Goal: Information Seeking & Learning: Learn about a topic

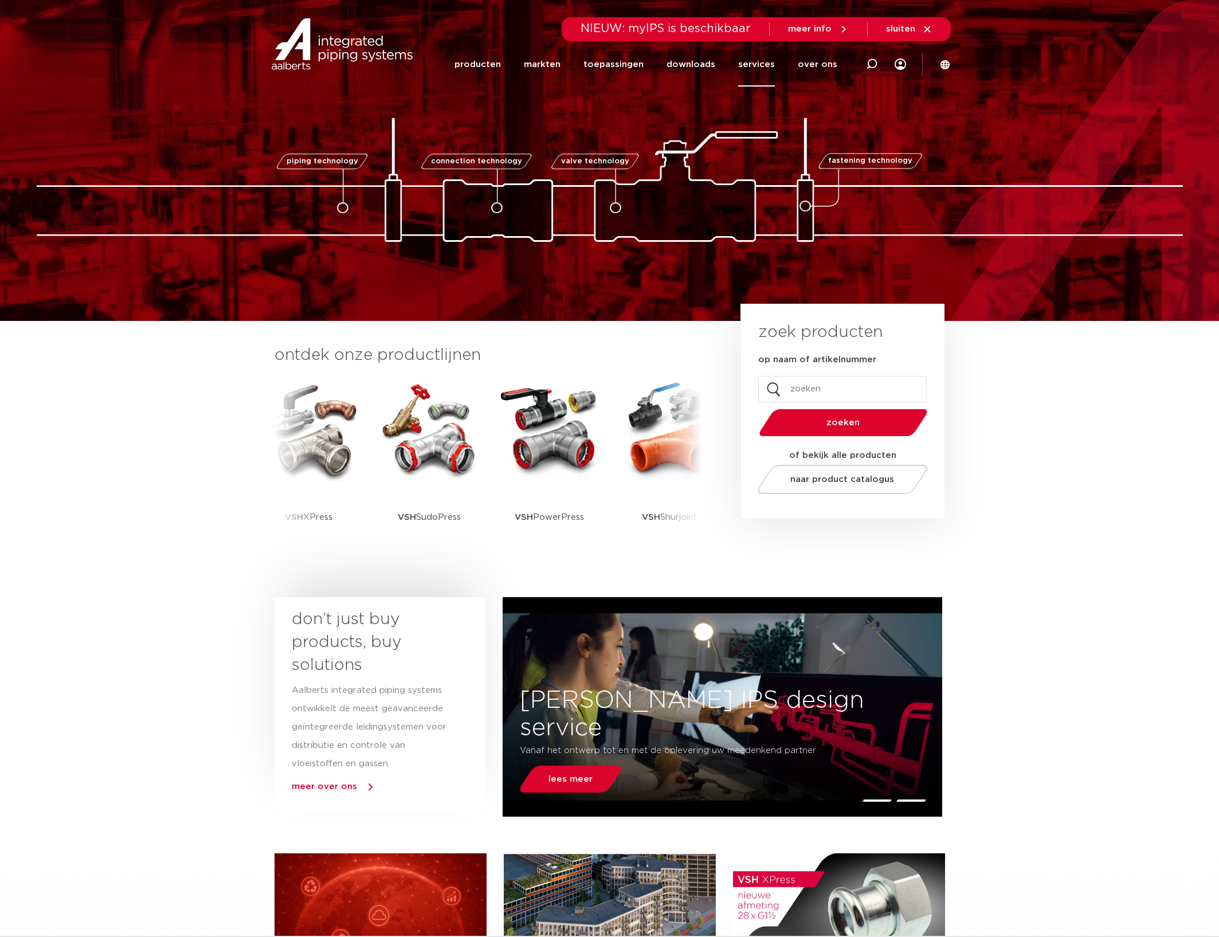
click at [767, 60] on link "services" at bounding box center [756, 64] width 37 height 44
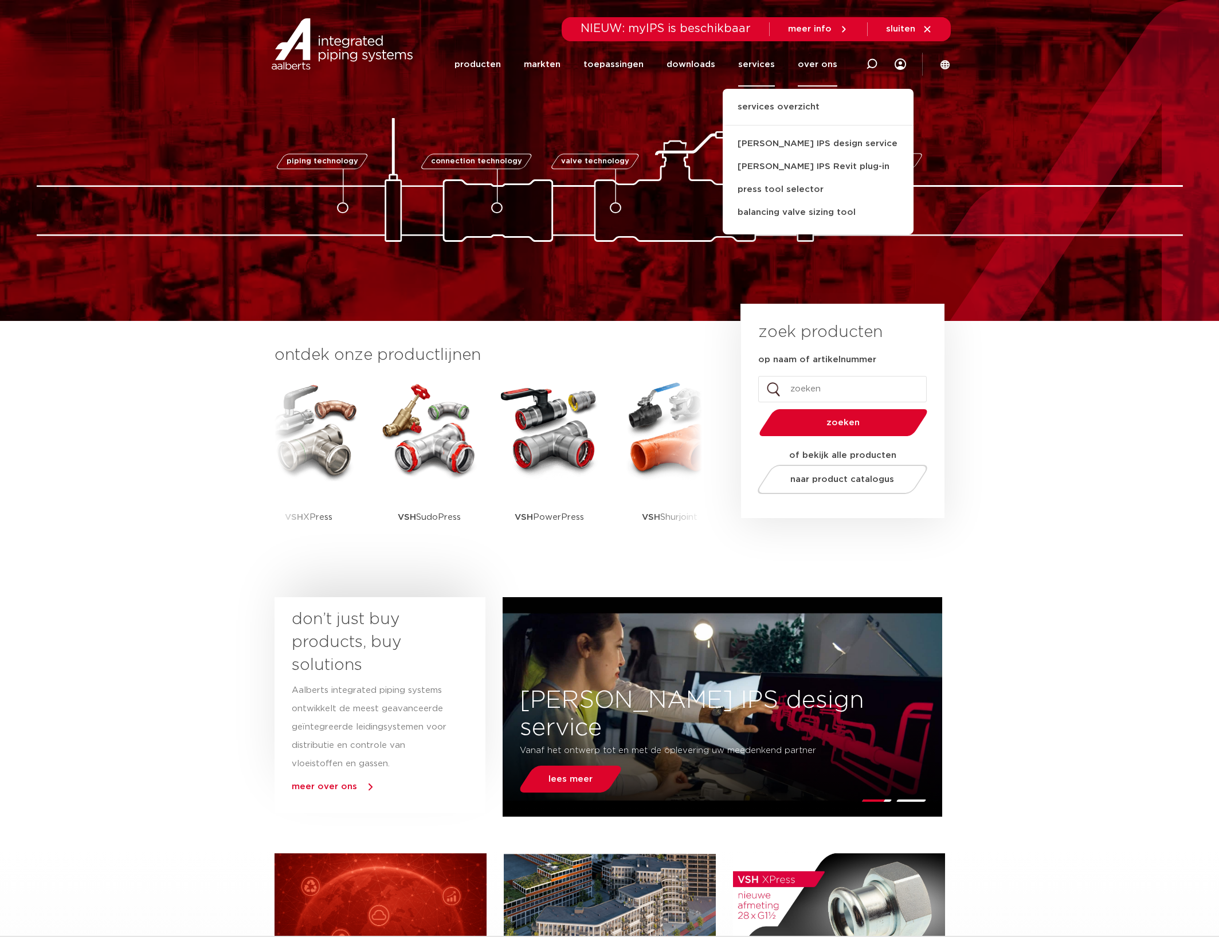
click at [802, 63] on link "over ons" at bounding box center [818, 64] width 40 height 44
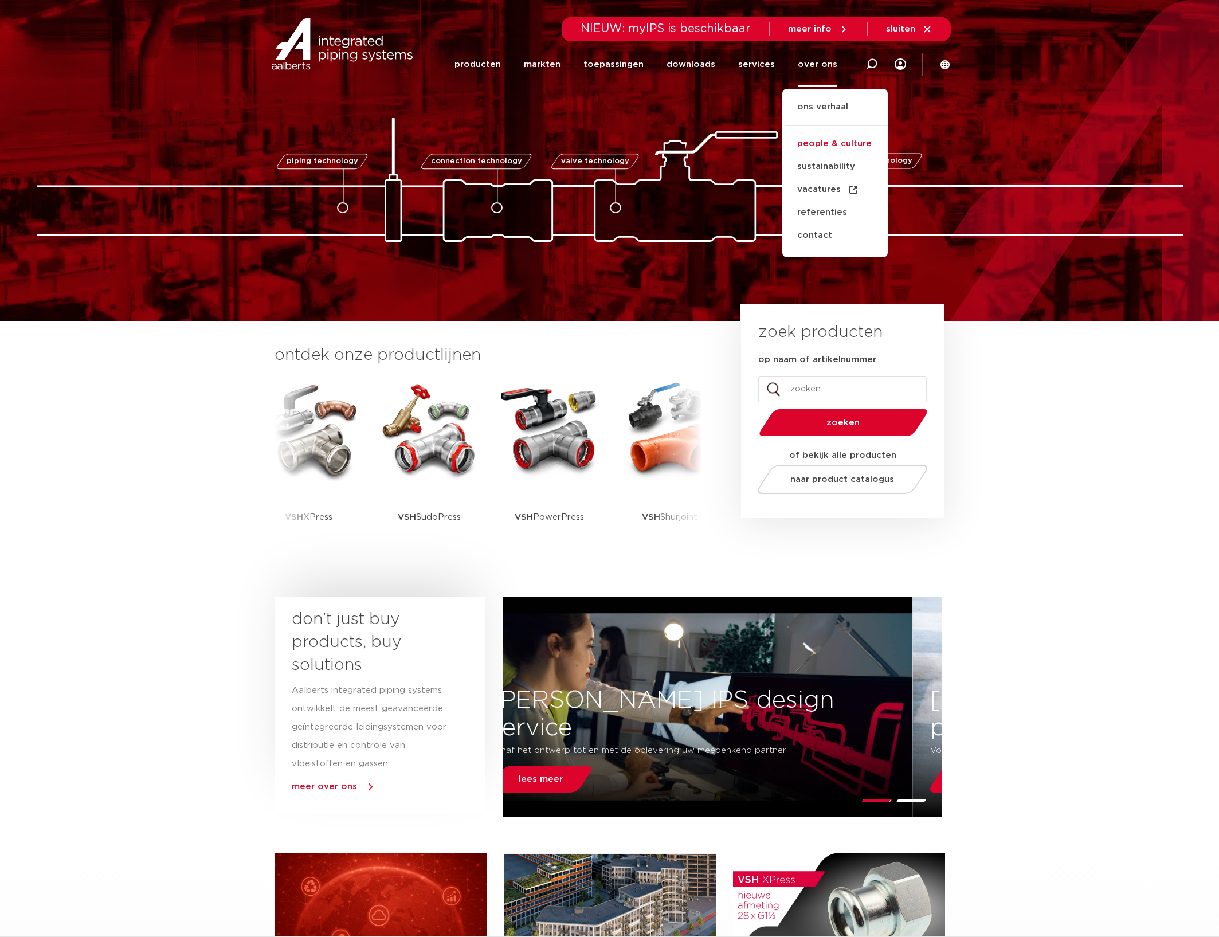
click at [829, 140] on link "people & culture" at bounding box center [834, 143] width 105 height 23
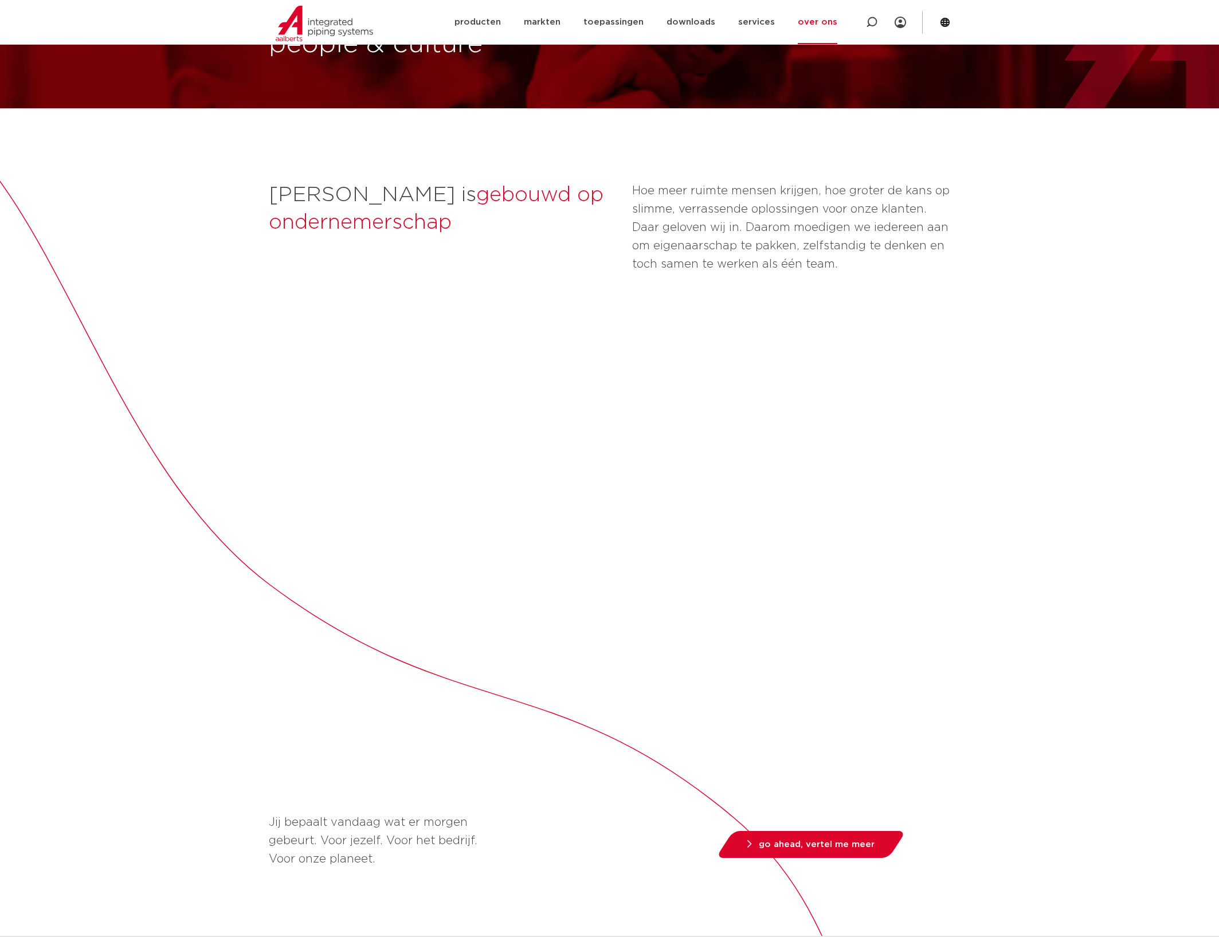
scroll to position [78, 0]
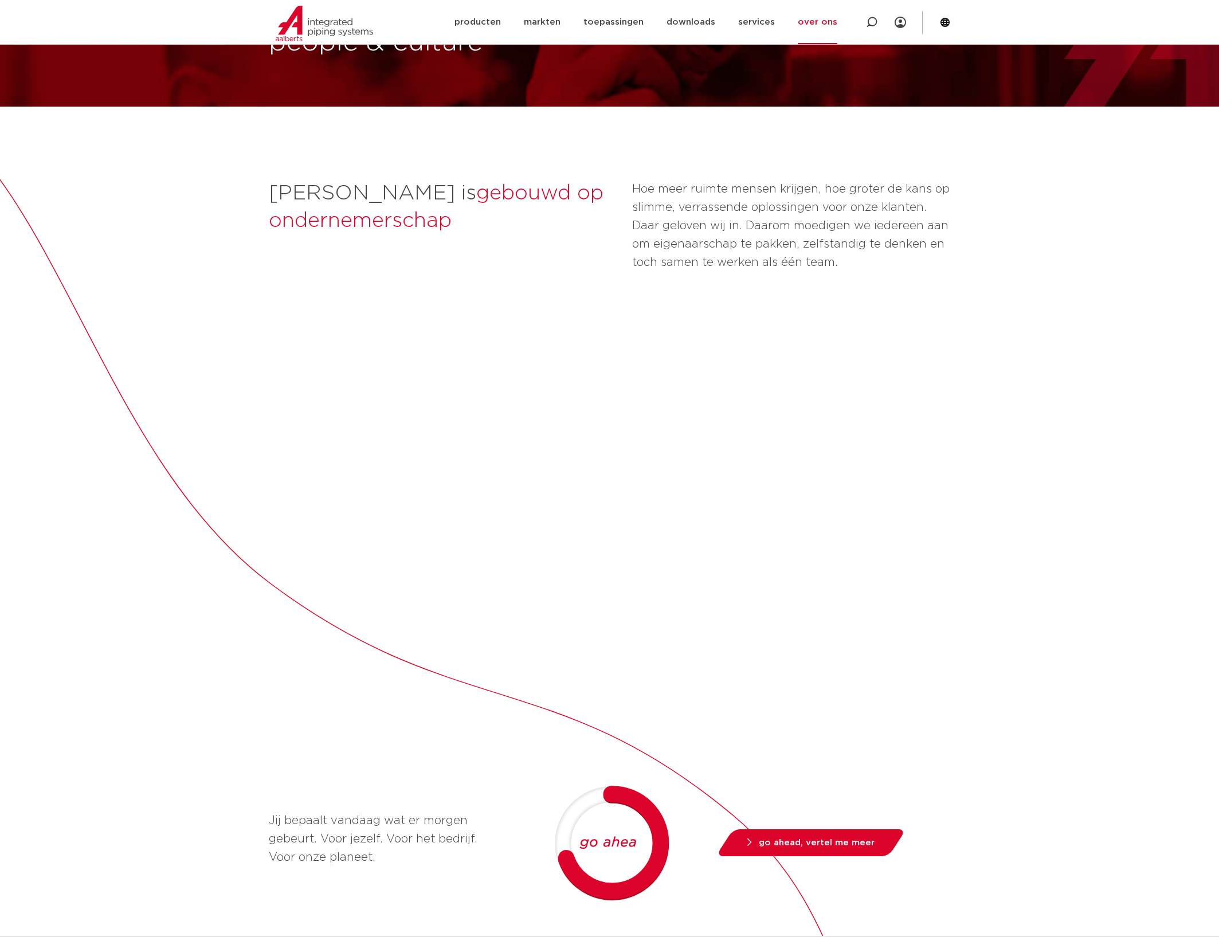
click at [1024, 562] on div "[PERSON_NAME] is gebouwd op ondernemerschap  Hoe meer ruimte mensen krijgen, ho…" at bounding box center [609, 732] width 1219 height 1251
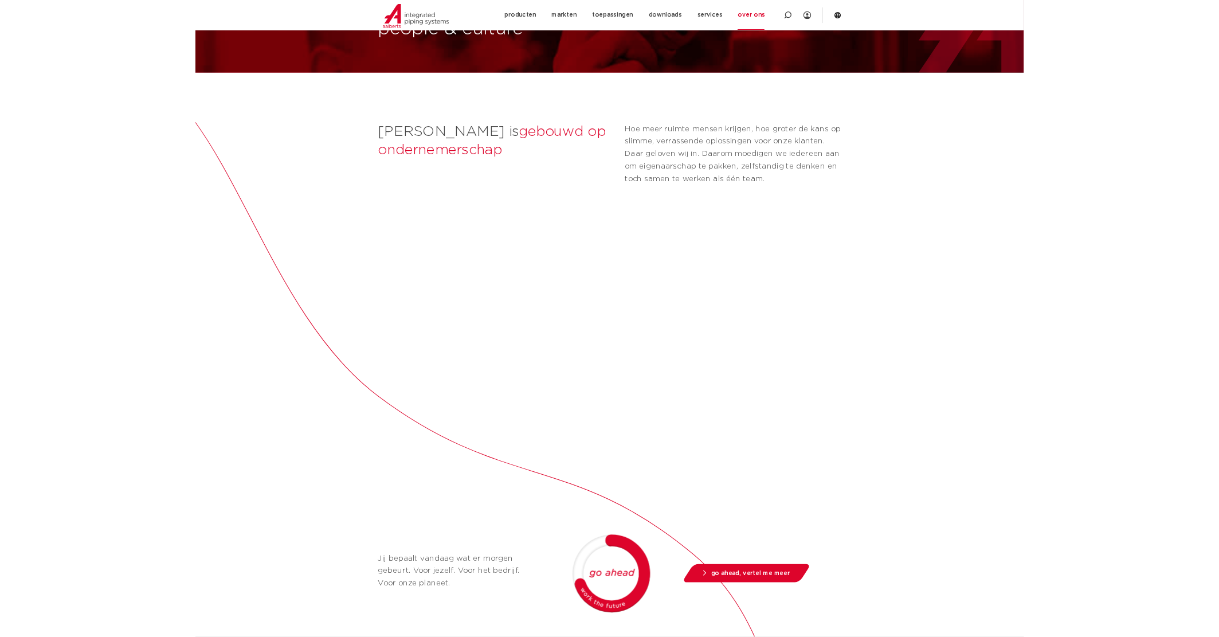
scroll to position [0, 0]
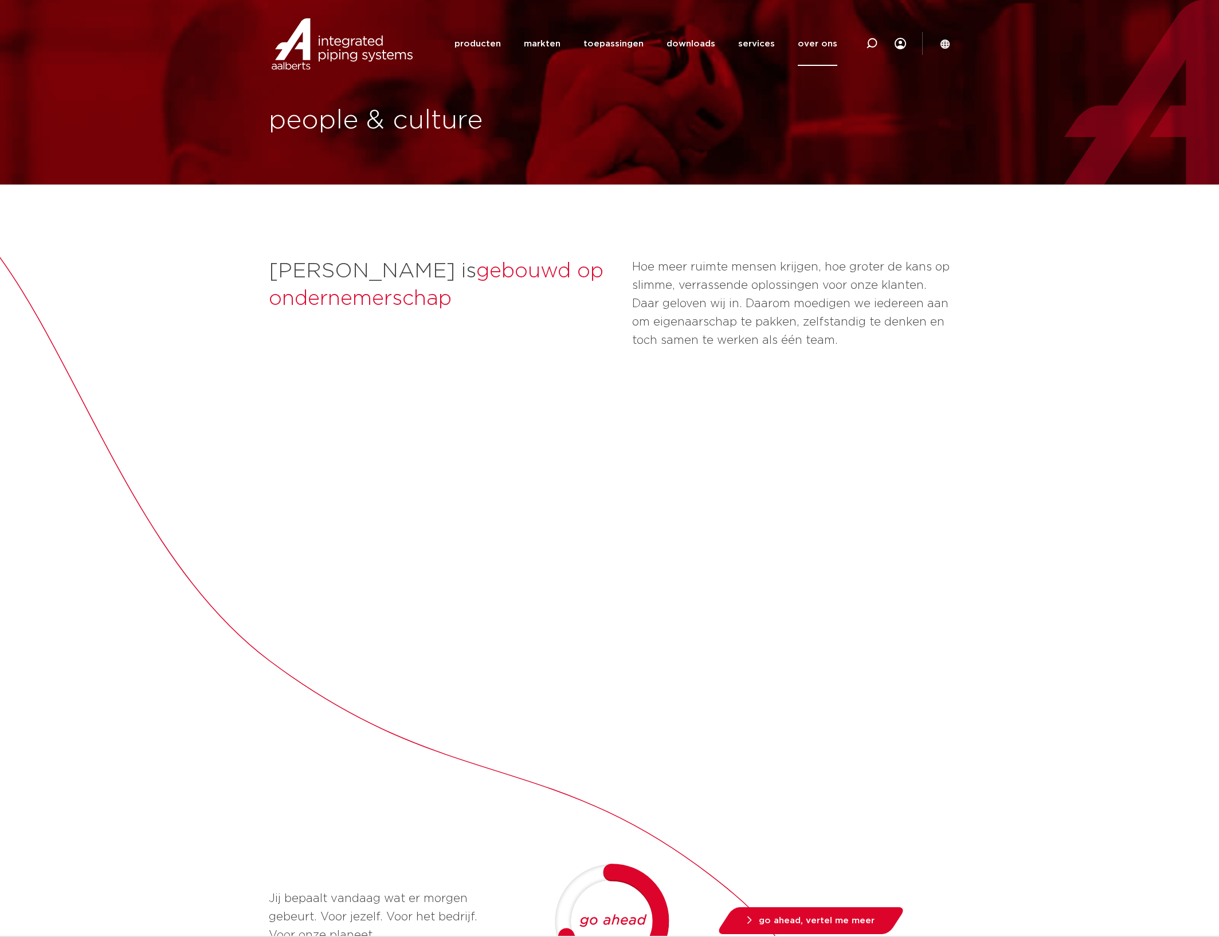
click at [1072, 592] on div "Aalberts is gebouwd op ondernemerschap  Hoe meer ruimte mensen krijgen, hoe gro…" at bounding box center [609, 810] width 1219 height 1251
click at [1006, 582] on div "Aalberts is gebouwd op ondernemerschap  Hoe meer ruimte mensen krijgen, hoe gro…" at bounding box center [609, 810] width 1219 height 1251
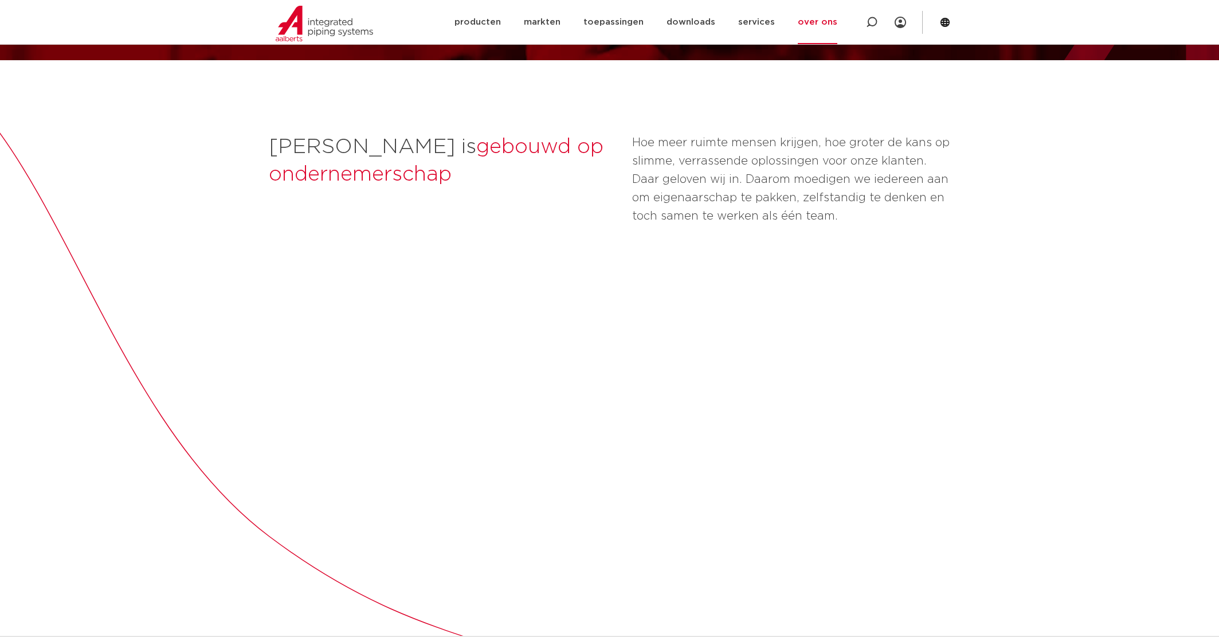
scroll to position [167, 0]
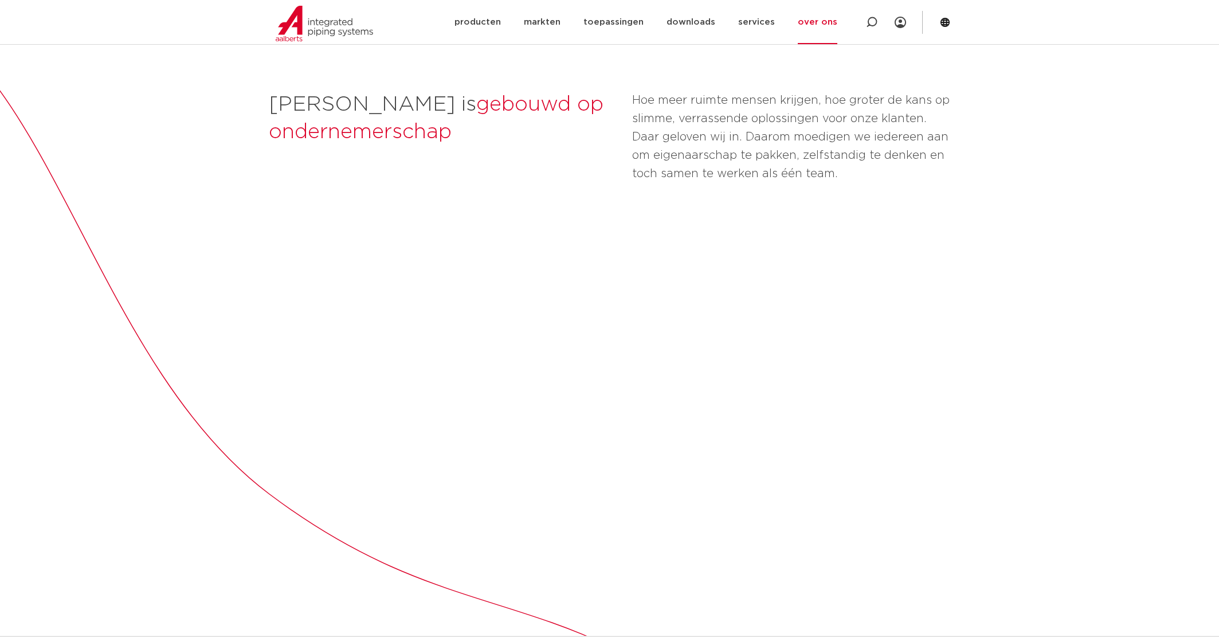
click at [1078, 399] on div "Aalberts is gebouwd op ondernemerschap  Hoe meer ruimte mensen krijgen, hoe gro…" at bounding box center [609, 643] width 1219 height 1251
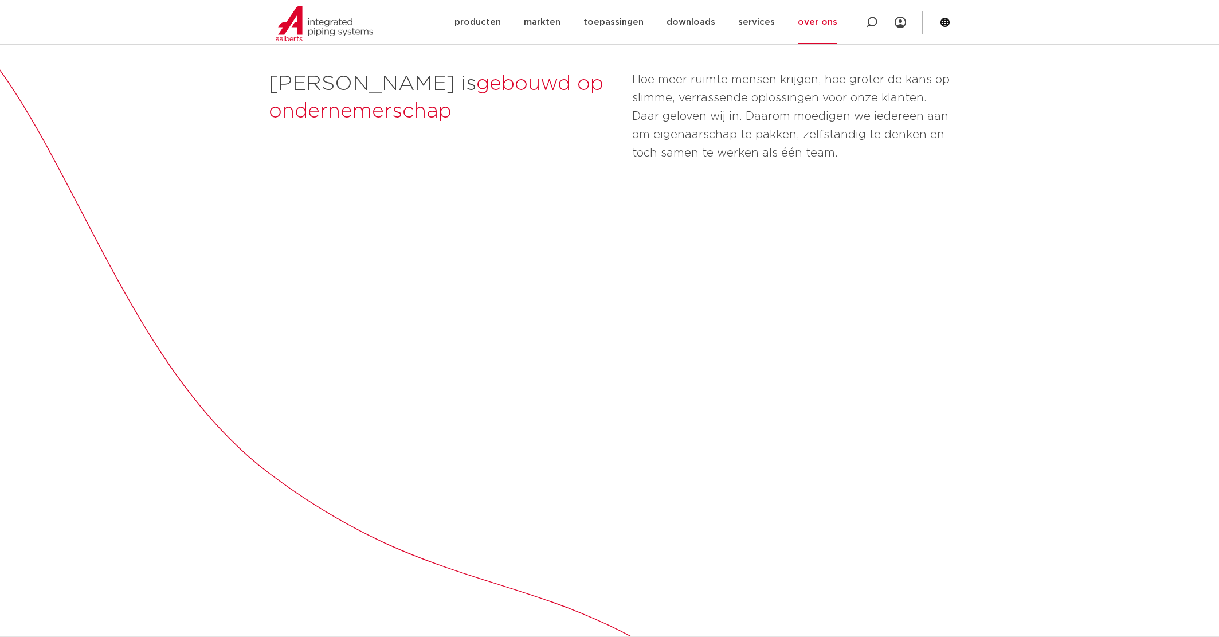
scroll to position [189, 0]
click at [99, 309] on div "Aalberts is gebouwd op ondernemerschap  Hoe meer ruimte mensen krijgen, hoe gro…" at bounding box center [609, 621] width 1219 height 1251
click at [56, 427] on div "Aalberts is gebouwd op ondernemerschap  Hoe meer ruimte mensen krijgen, hoe gro…" at bounding box center [609, 621] width 1219 height 1251
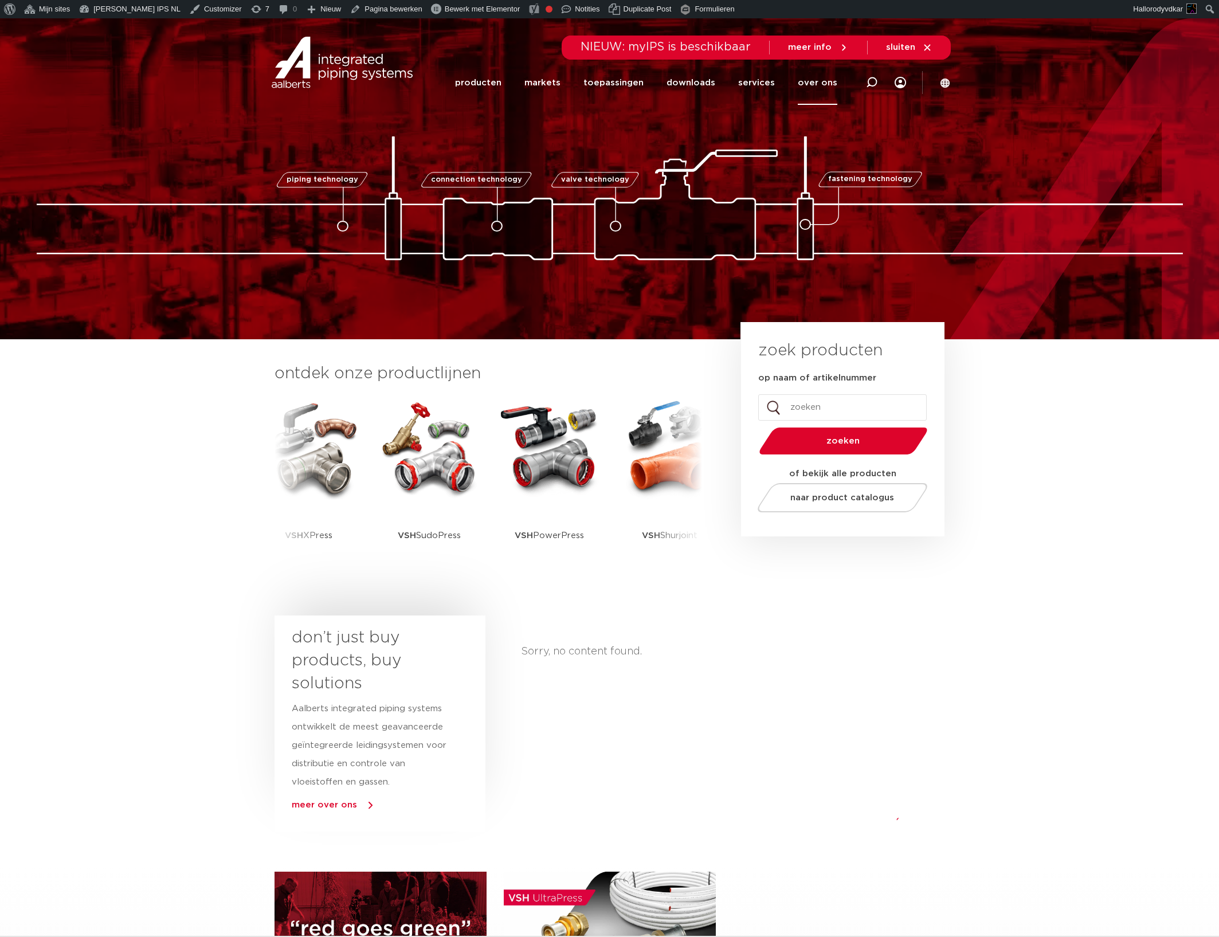
click at [823, 89] on link "over ons" at bounding box center [818, 83] width 40 height 44
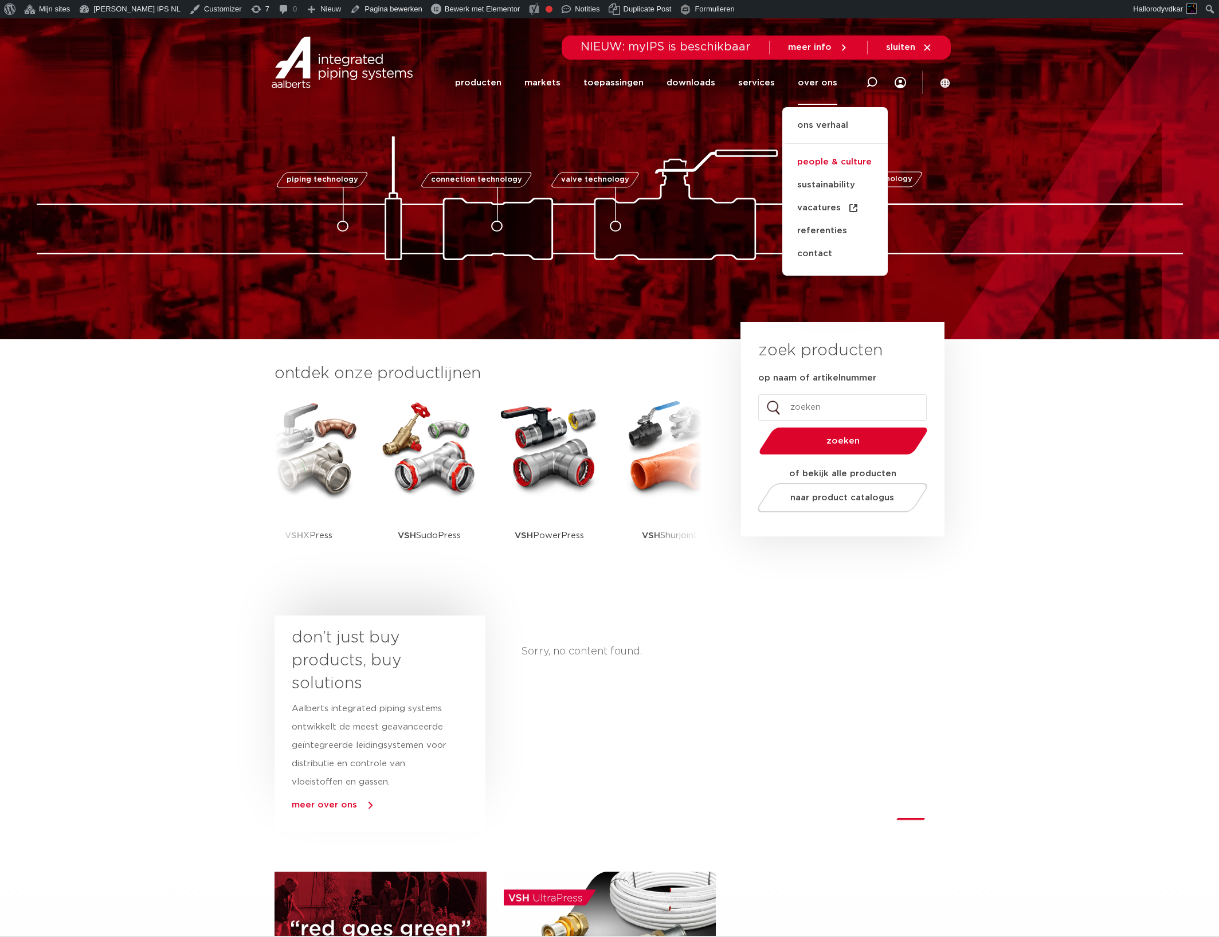
click at [823, 163] on link "people & culture" at bounding box center [834, 162] width 105 height 23
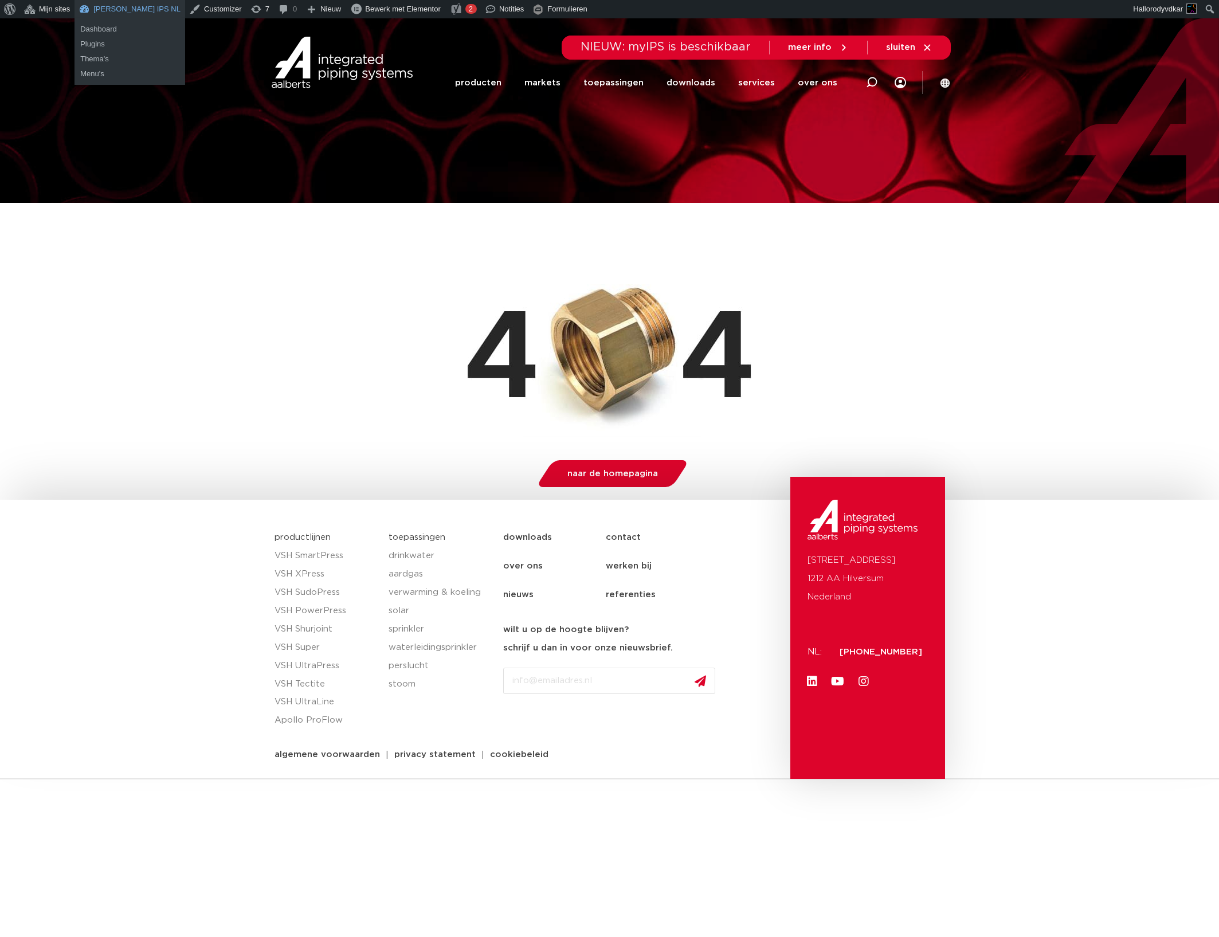
click at [101, 11] on link "[PERSON_NAME] IPS NL" at bounding box center [129, 9] width 111 height 18
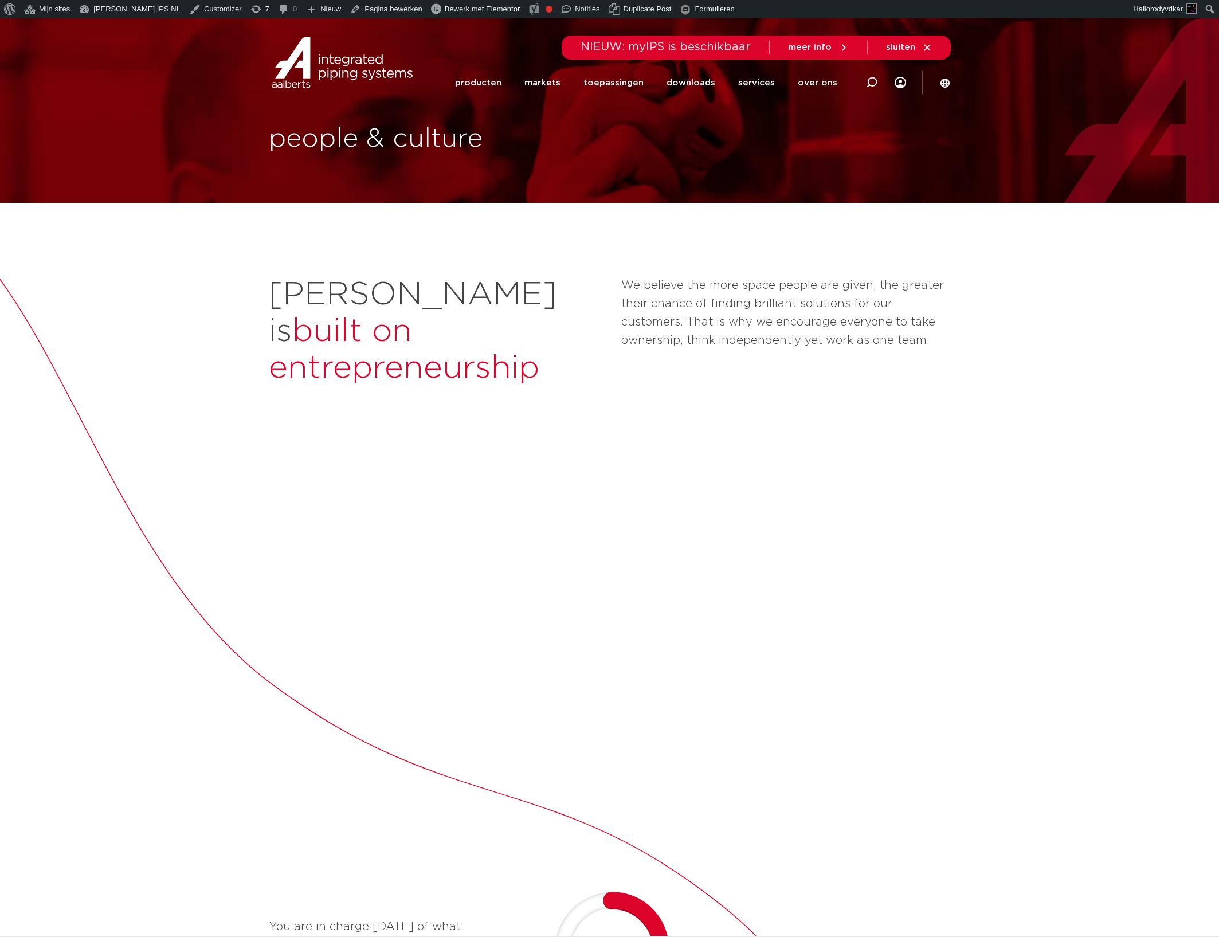
click at [372, 355] on div "Aalberts is built on entrepreneurship We believe the more space people are give…" at bounding box center [610, 331] width 682 height 110
click at [194, 500] on div "[PERSON_NAME] is built on entrepreneurship We believe the more space people are…" at bounding box center [609, 832] width 1219 height 1258
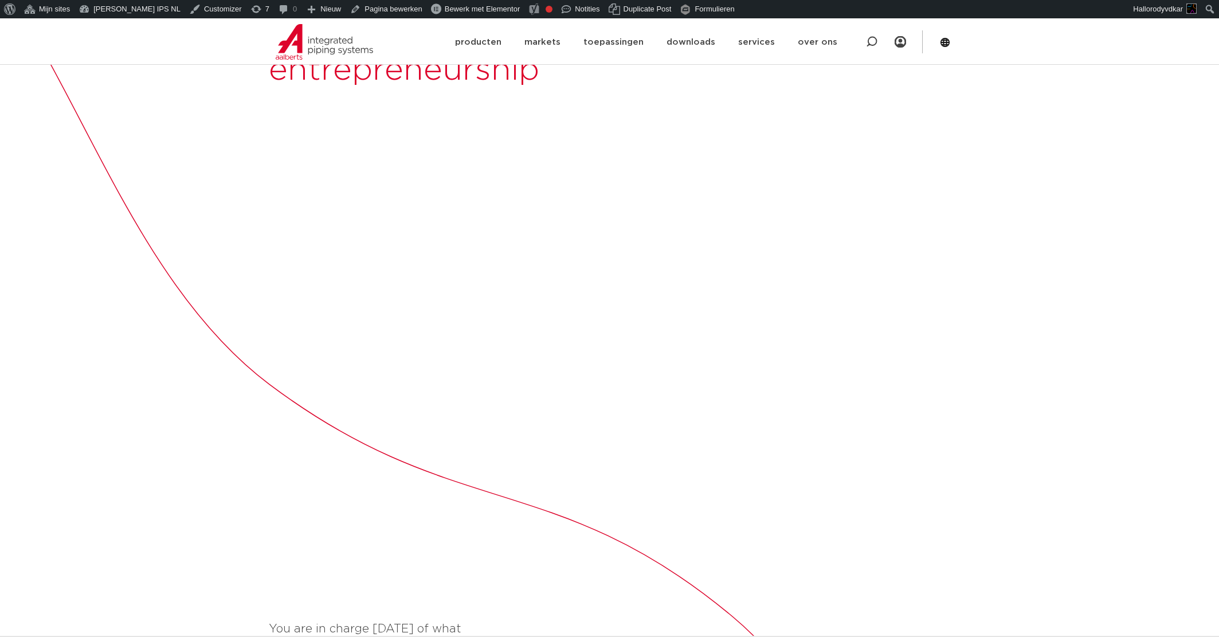
scroll to position [406, 0]
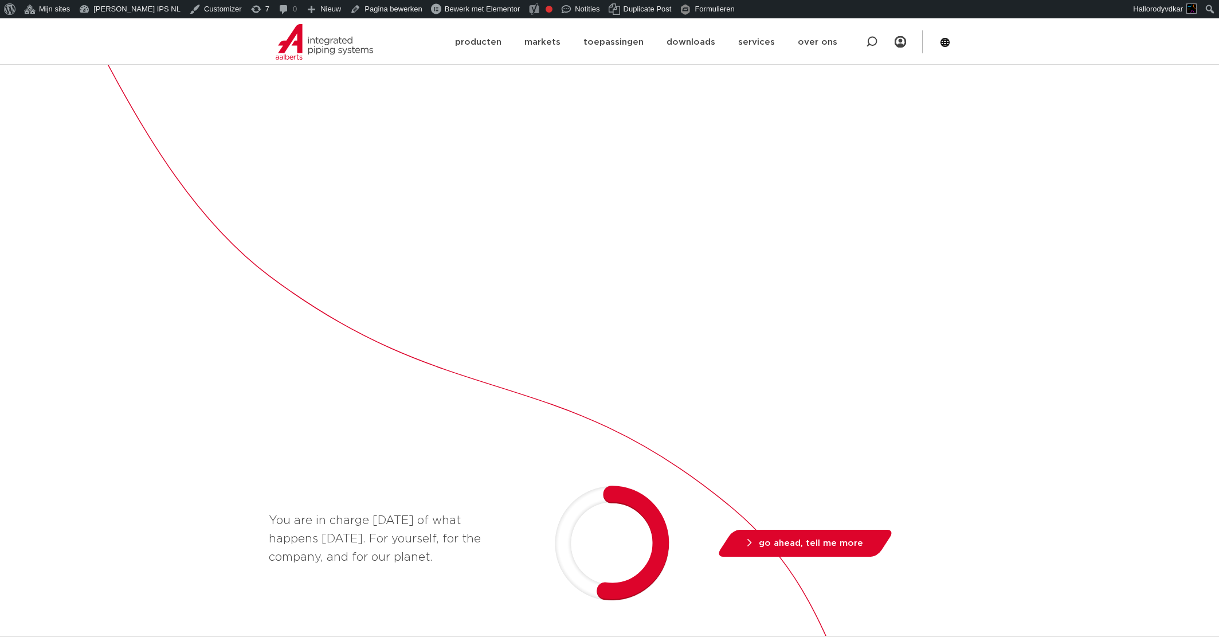
click at [307, 392] on div "You are in charge today of what happens tomorrow. For yourself, for the company…" at bounding box center [610, 499] width 682 height 964
click at [157, 444] on div "Aalberts is built on entrepreneurship We believe the more space people are give…" at bounding box center [609, 426] width 1219 height 1258
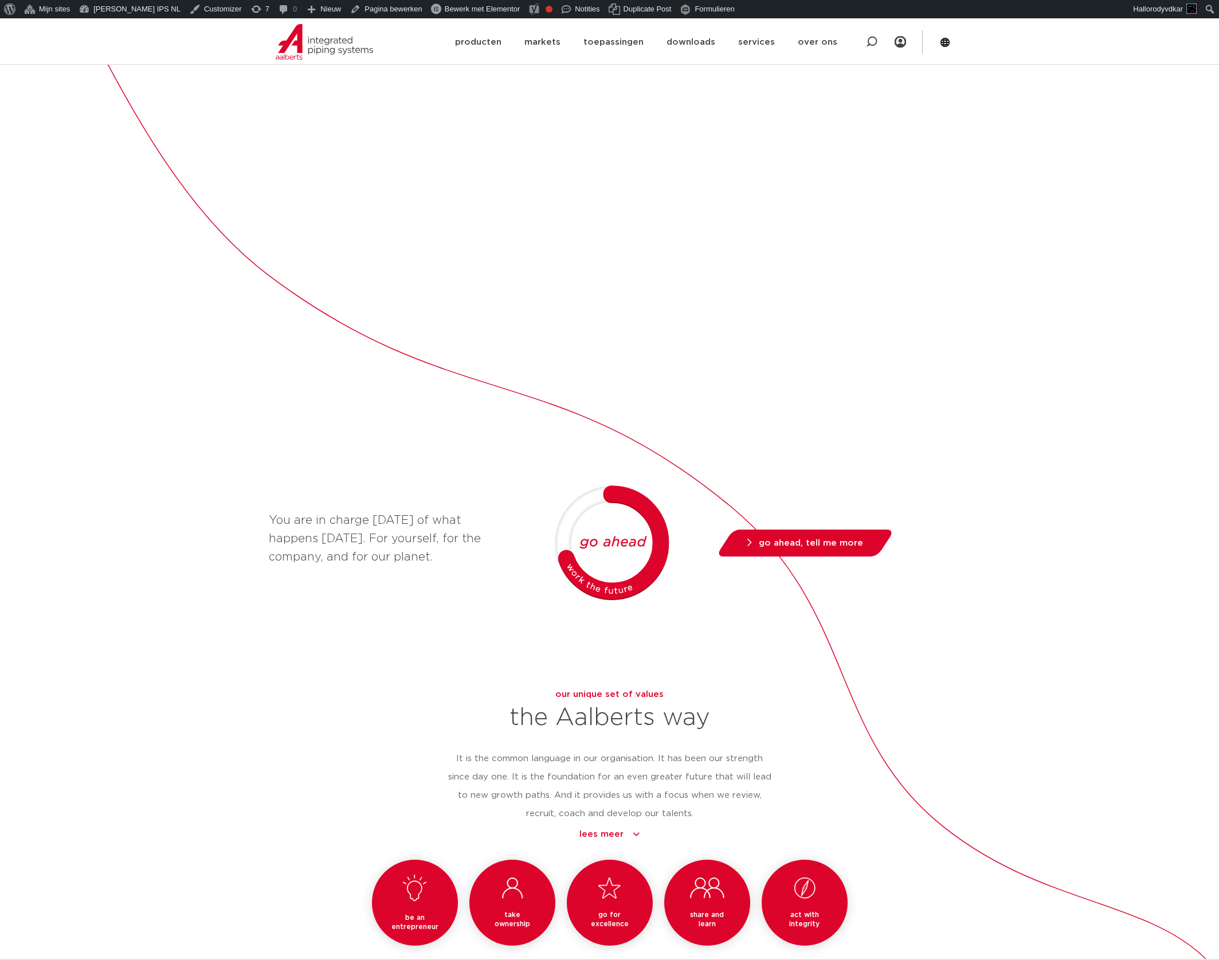
click at [623, 827] on link "lees meer" at bounding box center [609, 834] width 329 height 14
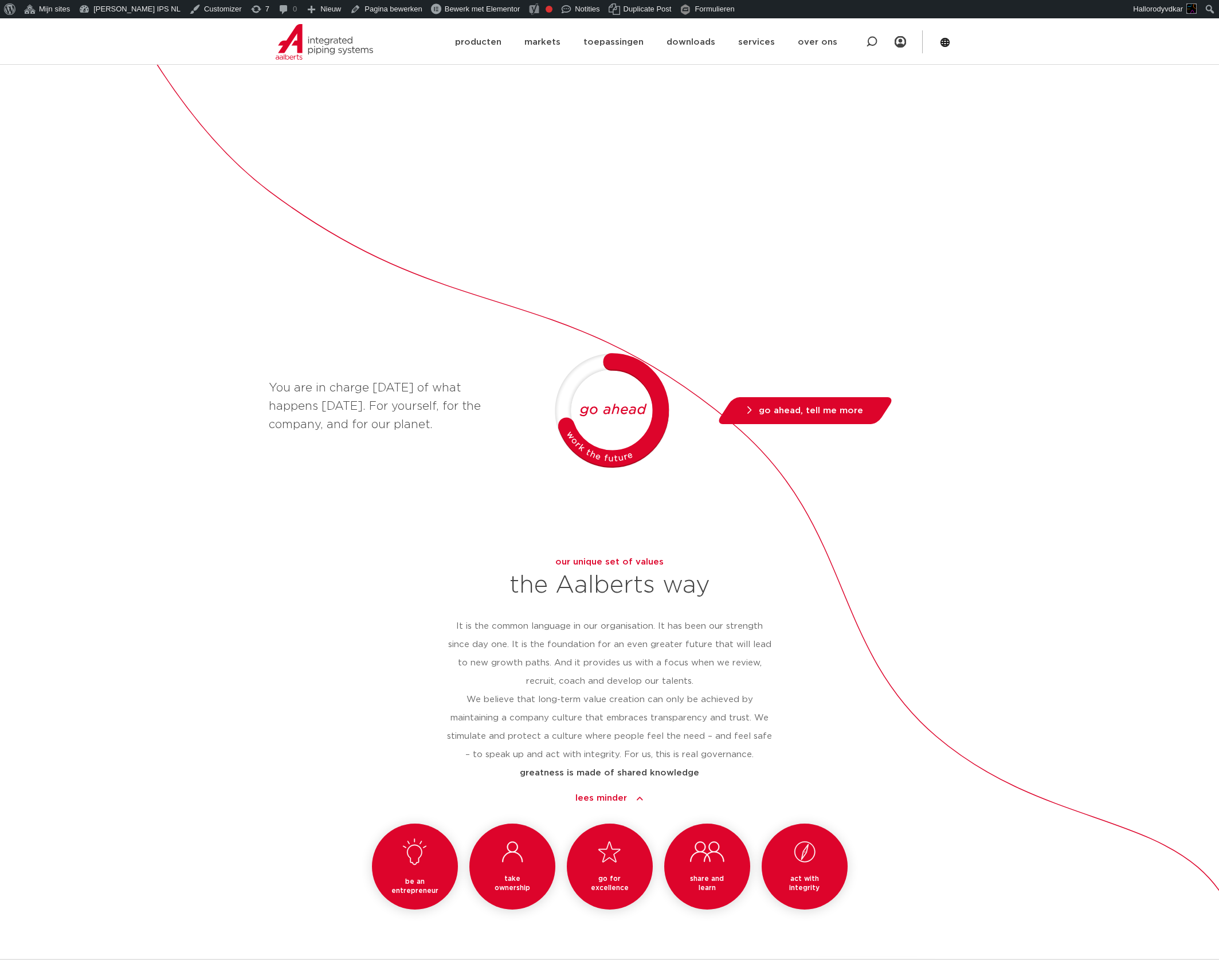
scroll to position [639, 0]
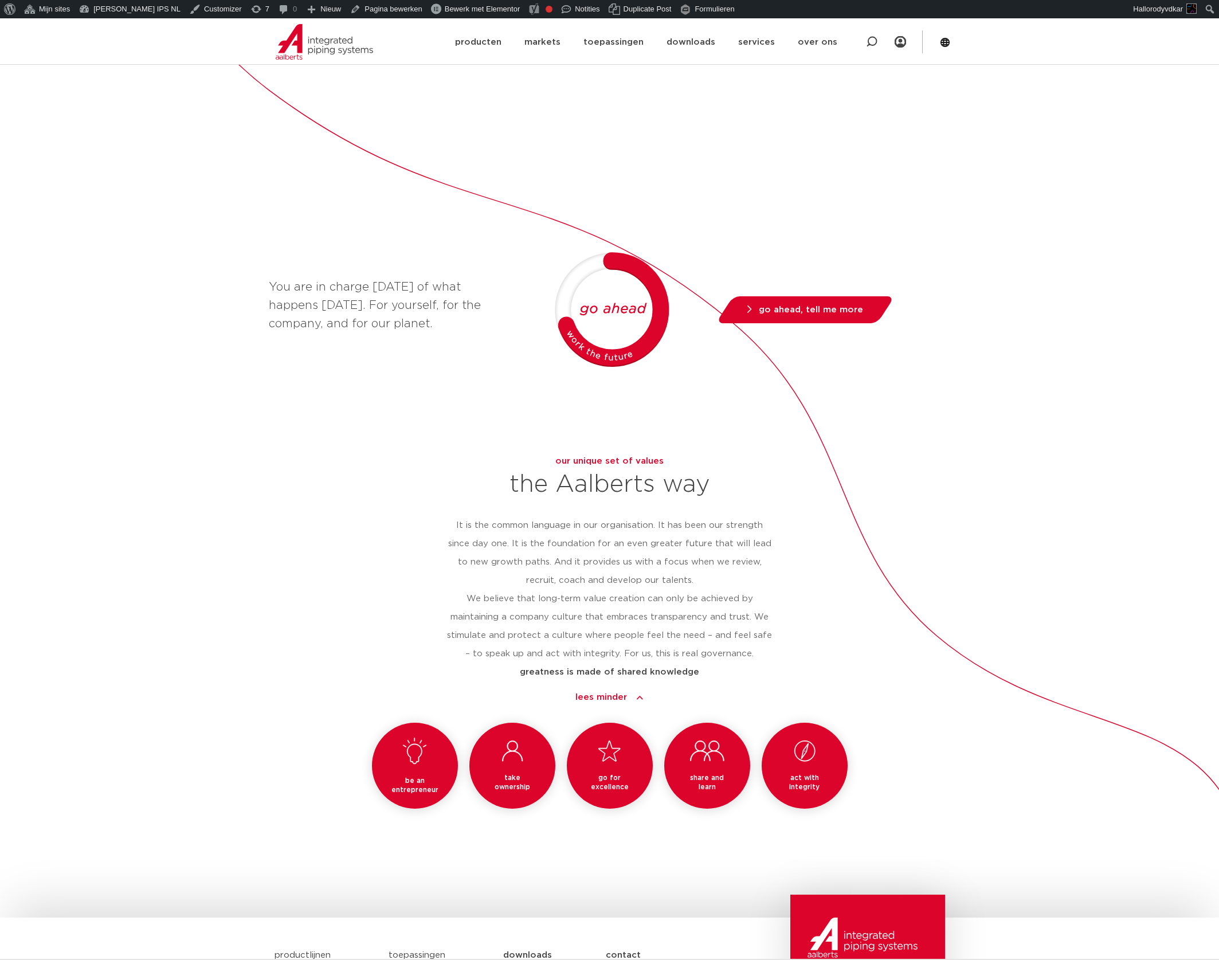
click at [626, 690] on link "lees minder" at bounding box center [609, 697] width 329 height 14
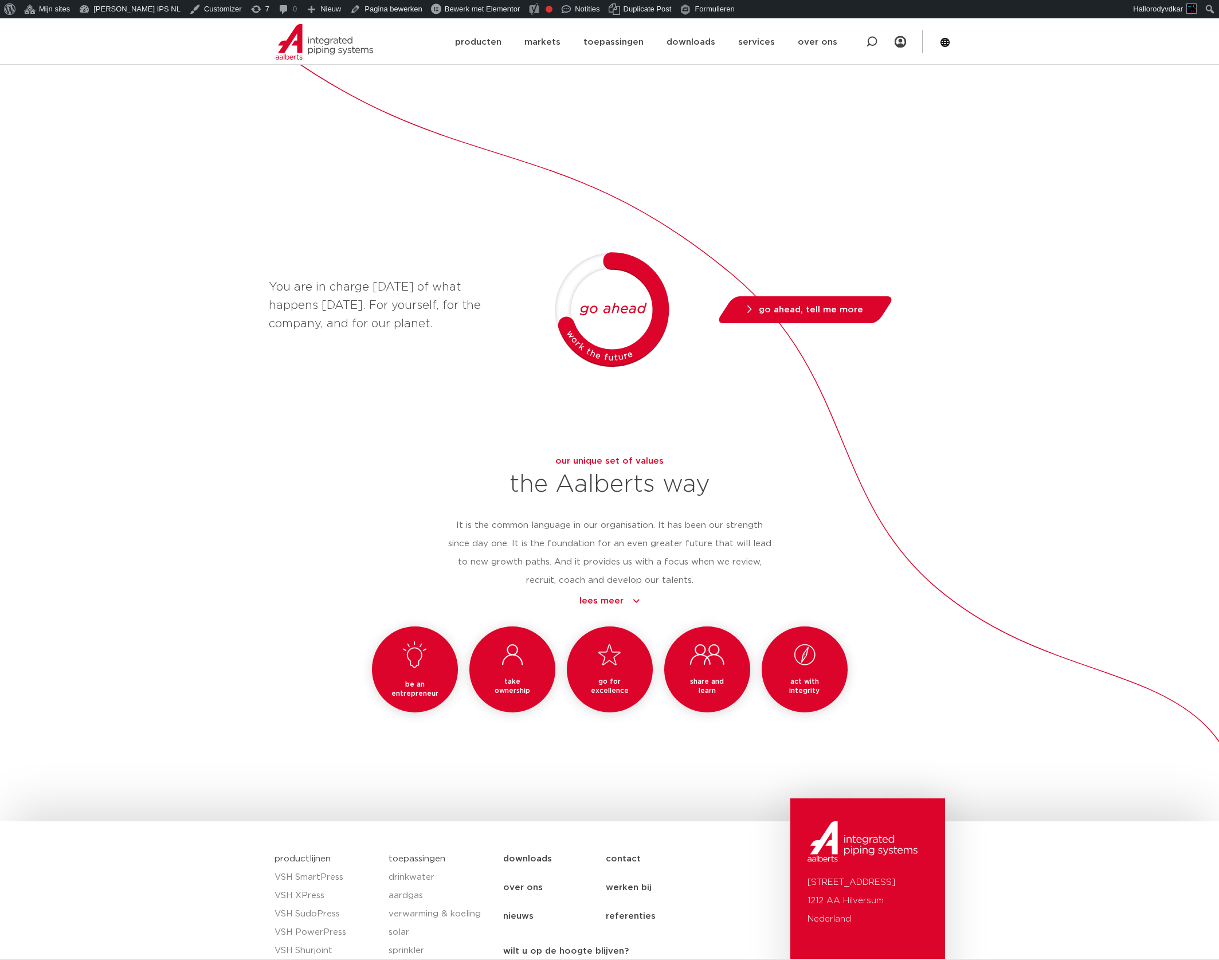
click at [626, 670] on div "go for excellence" at bounding box center [610, 669] width 86 height 86
click at [526, 704] on div "be an entrepreneur take ownership go for excellence share and learn act with in…" at bounding box center [610, 686] width 682 height 121
click at [516, 675] on div "take ownership" at bounding box center [512, 669] width 86 height 86
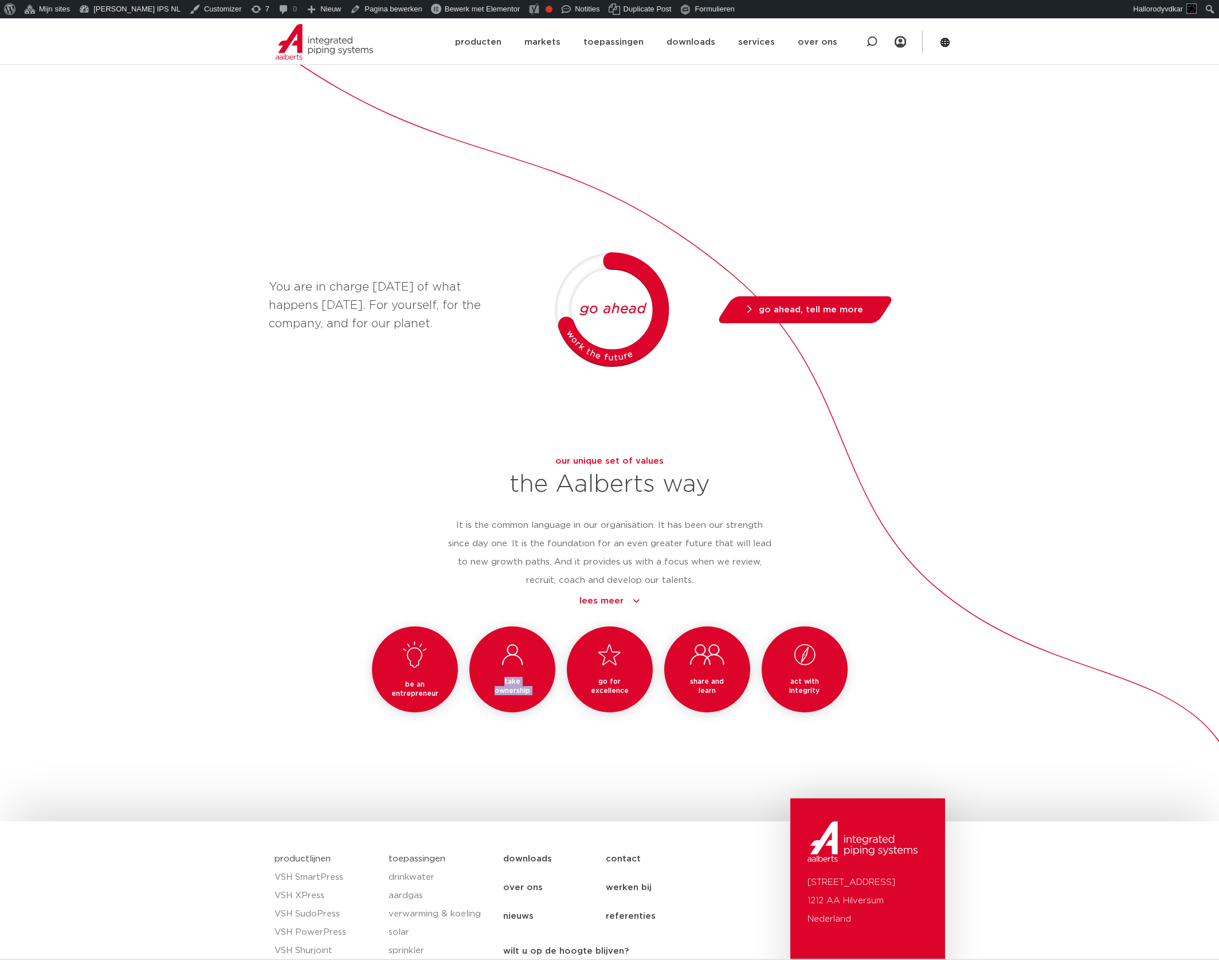
click at [516, 675] on div "take ownership" at bounding box center [512, 669] width 86 height 86
click at [519, 715] on div "be an entrepreneur take ownership go for excellence share and learn act with in…" at bounding box center [610, 686] width 682 height 121
click at [631, 594] on link "lees meer" at bounding box center [609, 601] width 329 height 14
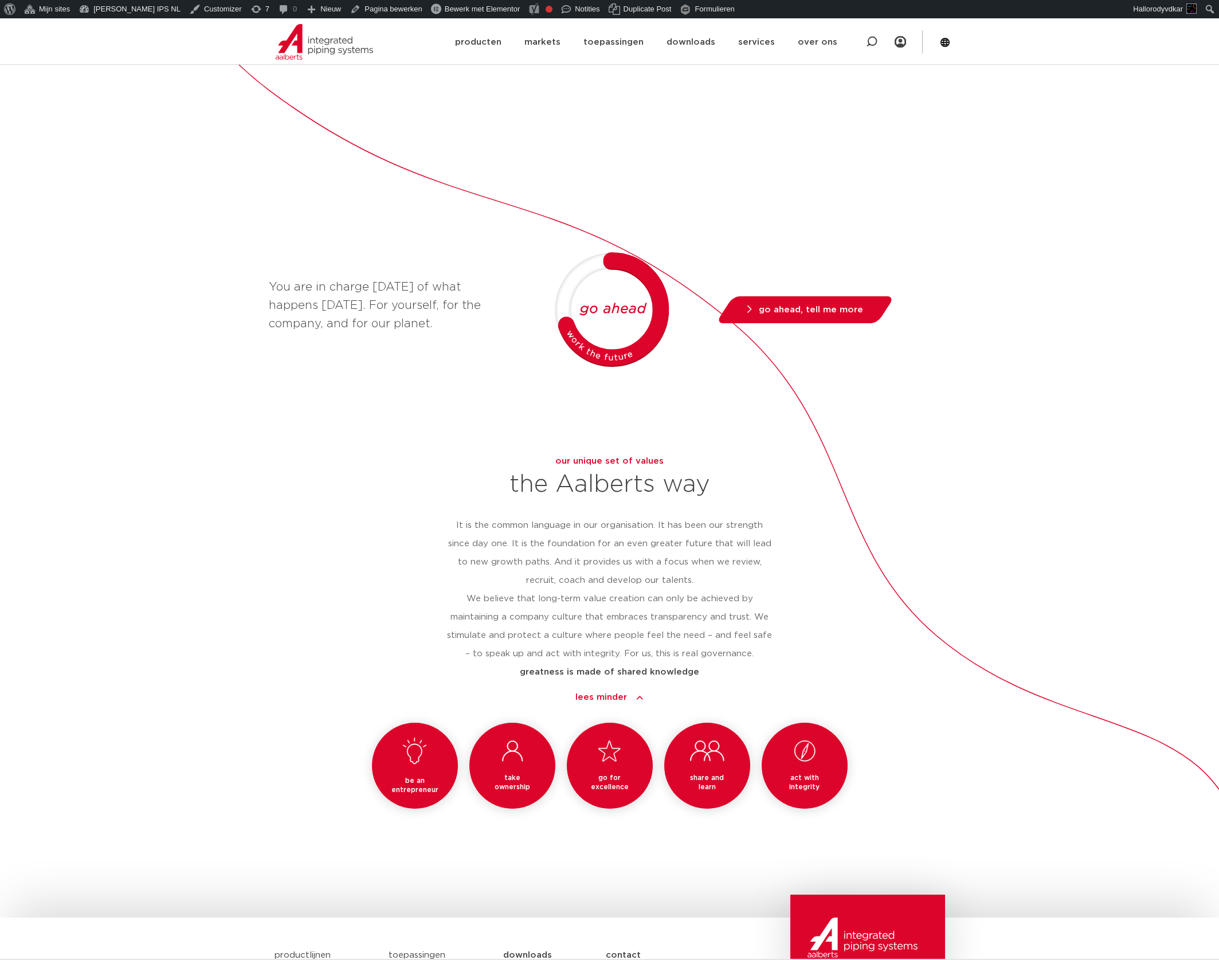
click at [614, 690] on link "lees minder" at bounding box center [609, 697] width 329 height 14
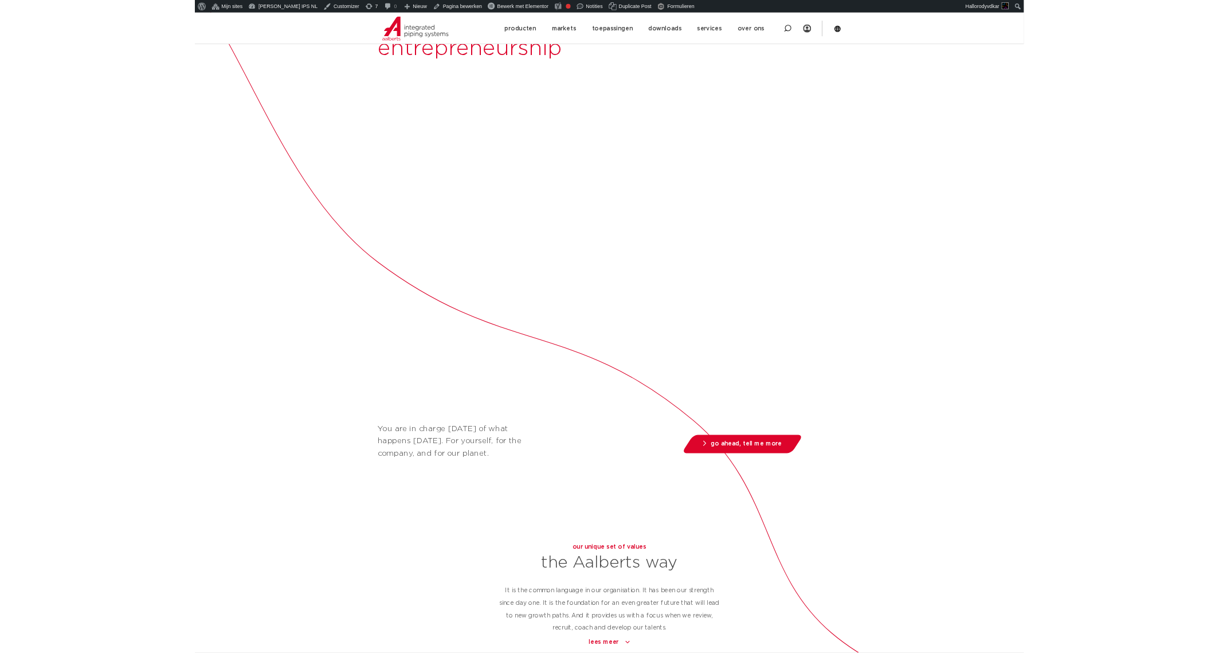
scroll to position [159, 0]
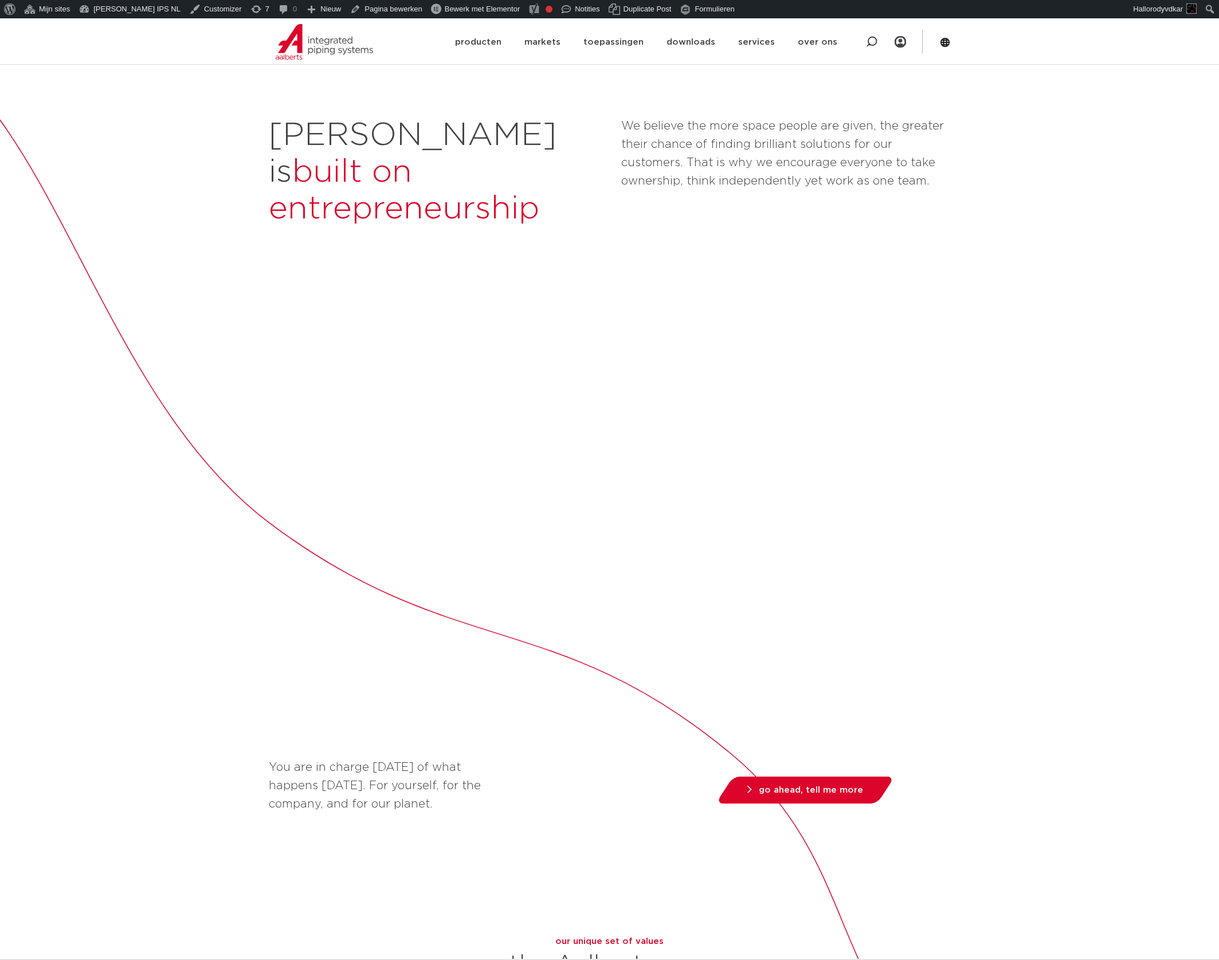
click at [1045, 612] on div "[PERSON_NAME] is built on entrepreneurship We believe the more space people are…" at bounding box center [609, 673] width 1219 height 1258
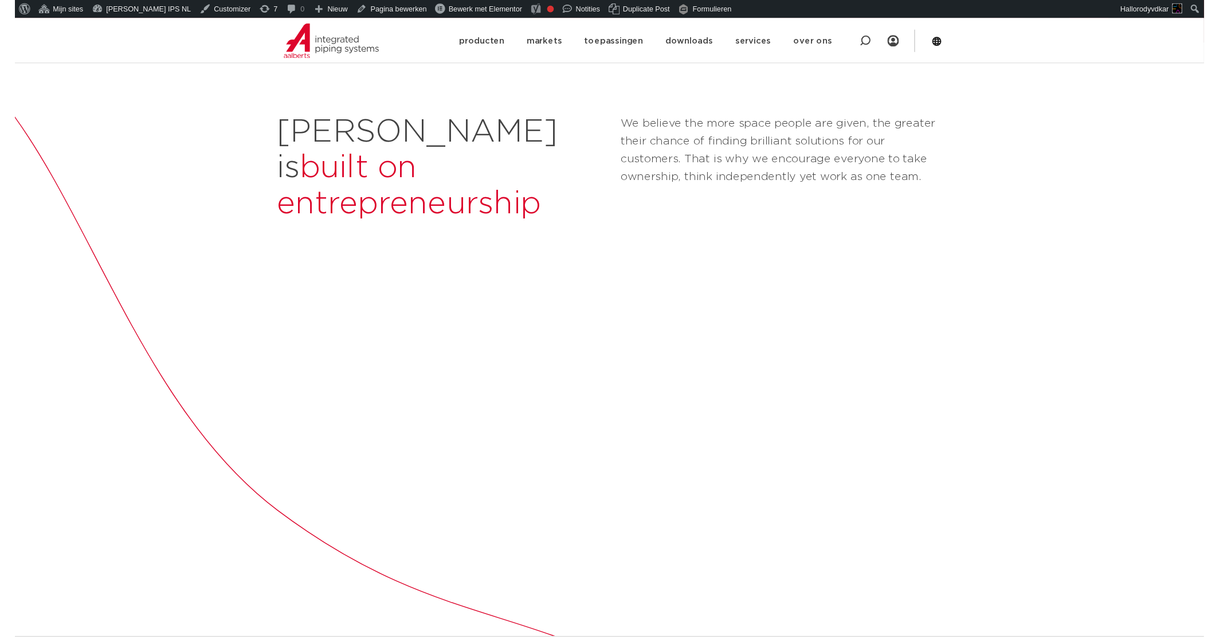
scroll to position [0, 0]
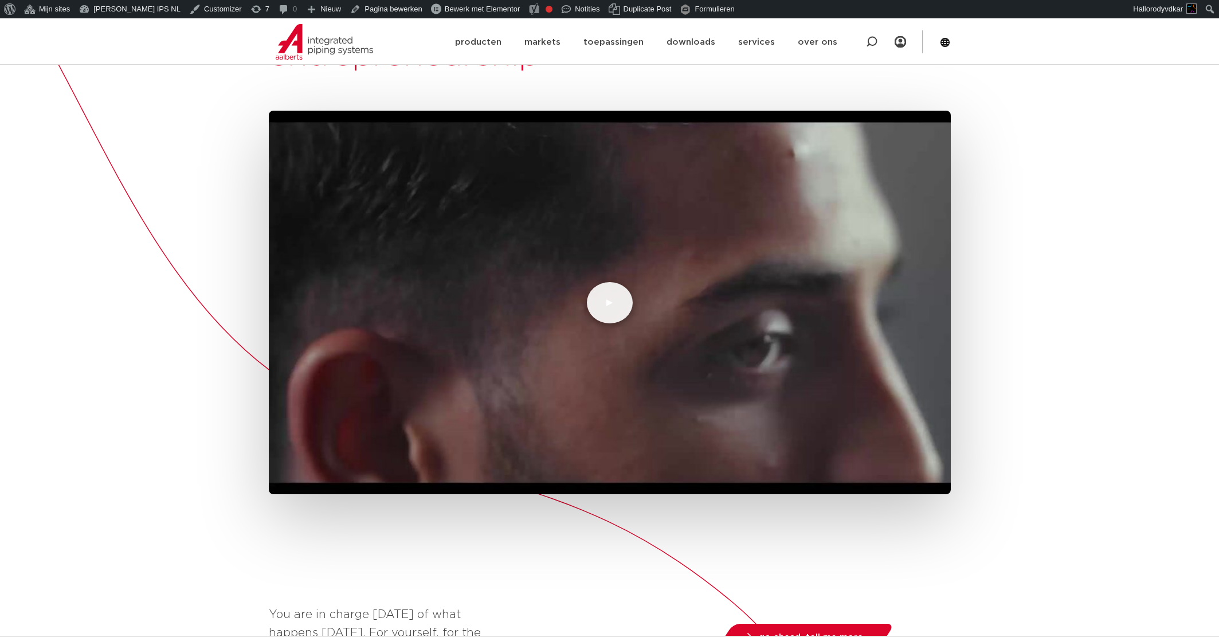
scroll to position [194, 0]
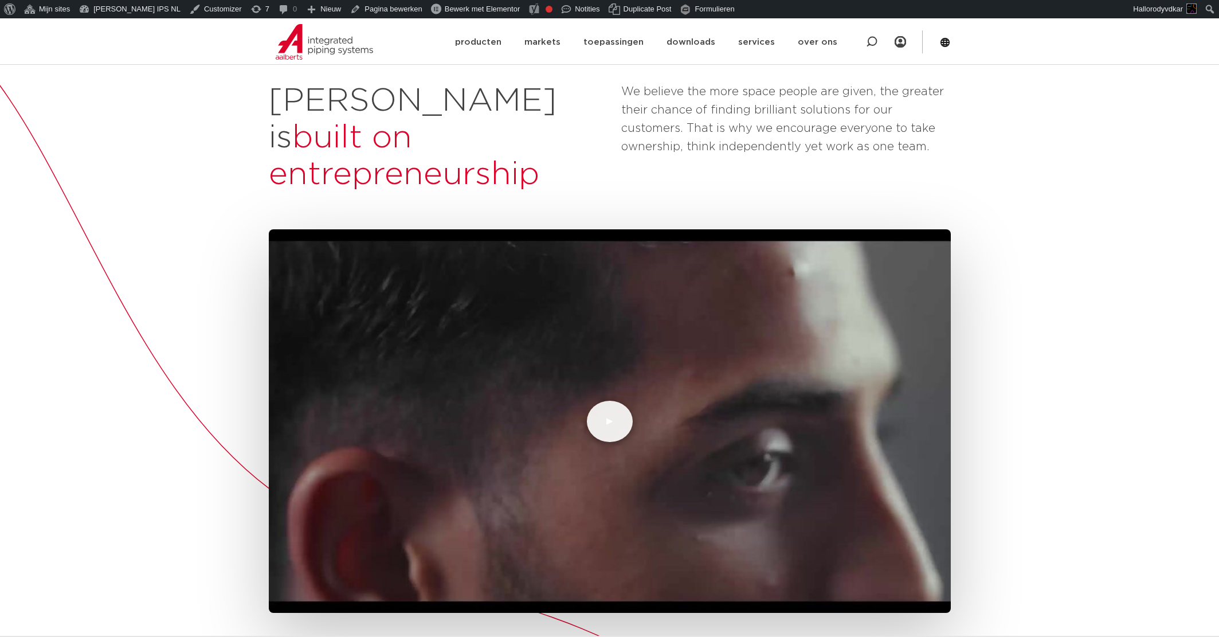
click at [1085, 464] on div "Aalberts is built on entrepreneurship We believe the more space people are give…" at bounding box center [609, 638] width 1219 height 1258
click at [234, 409] on div "Aalberts is built on entrepreneurship We believe the more space people are give…" at bounding box center [609, 638] width 1219 height 1258
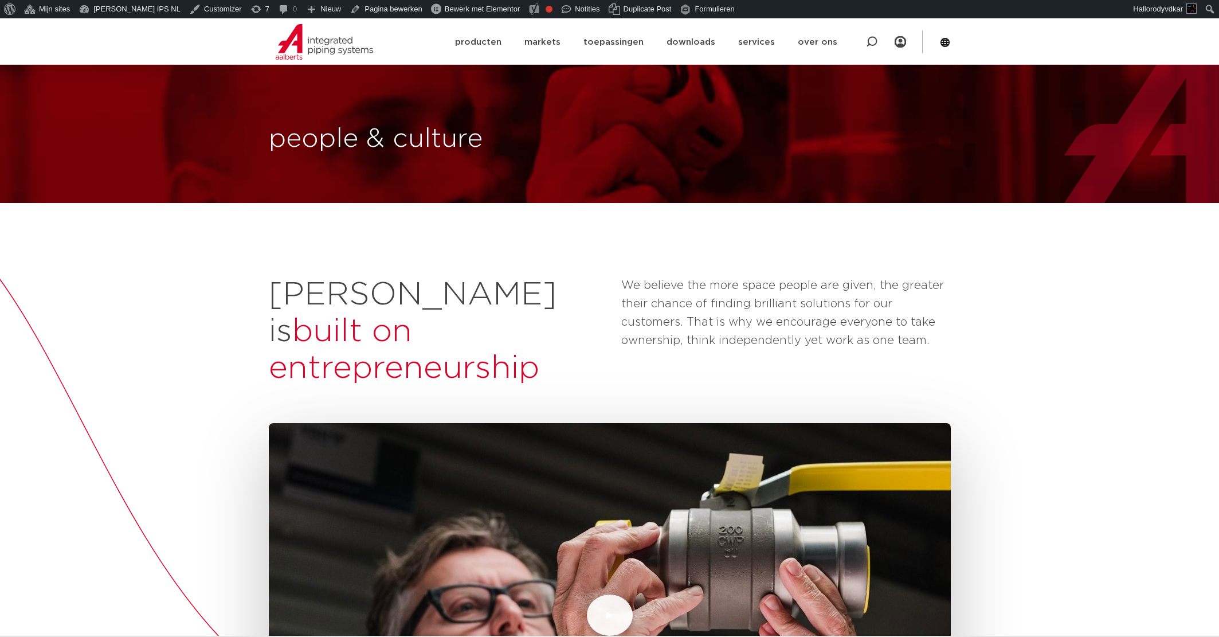
scroll to position [194, 0]
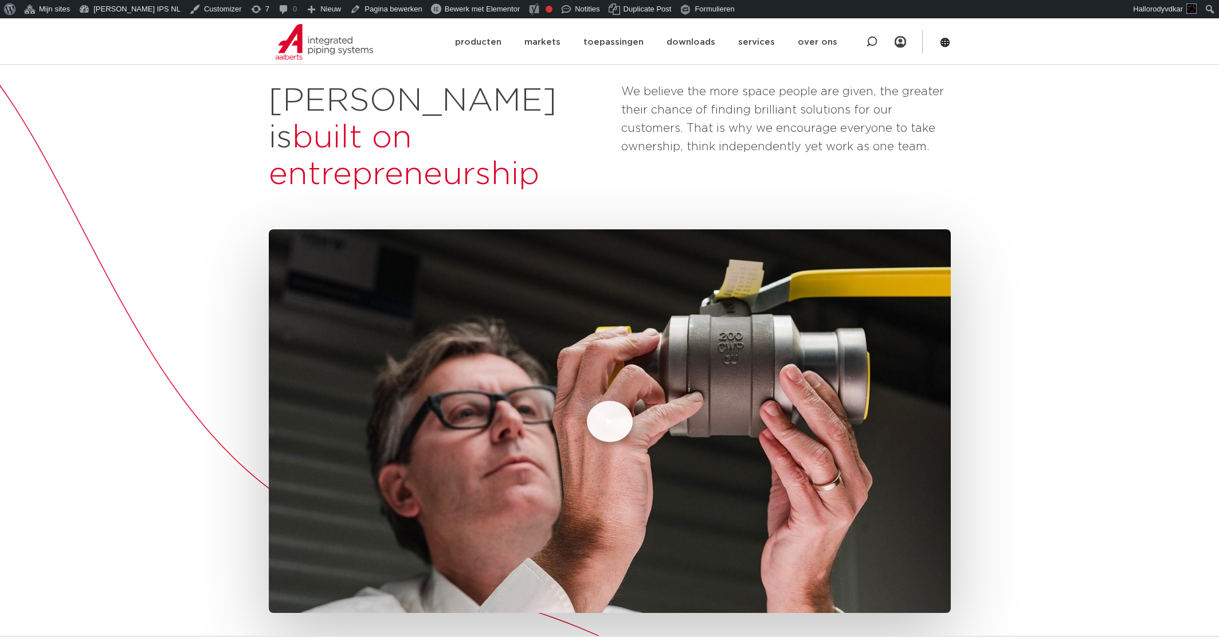
click at [613, 401] on button "▶" at bounding box center [610, 421] width 46 height 41
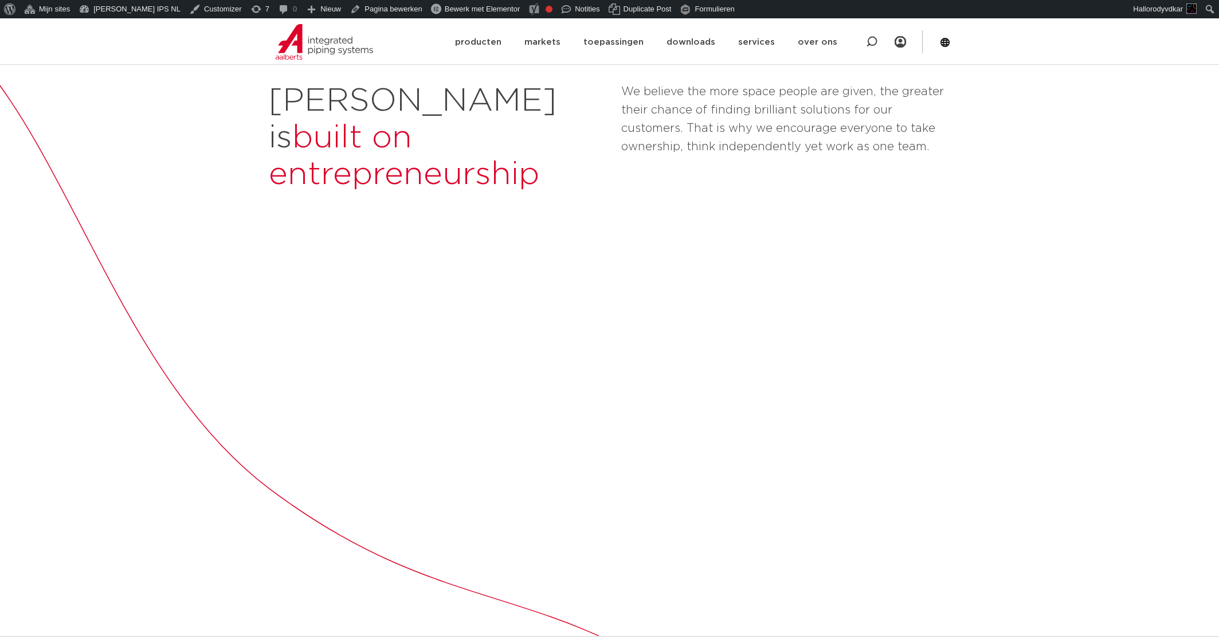
scroll to position [0, 0]
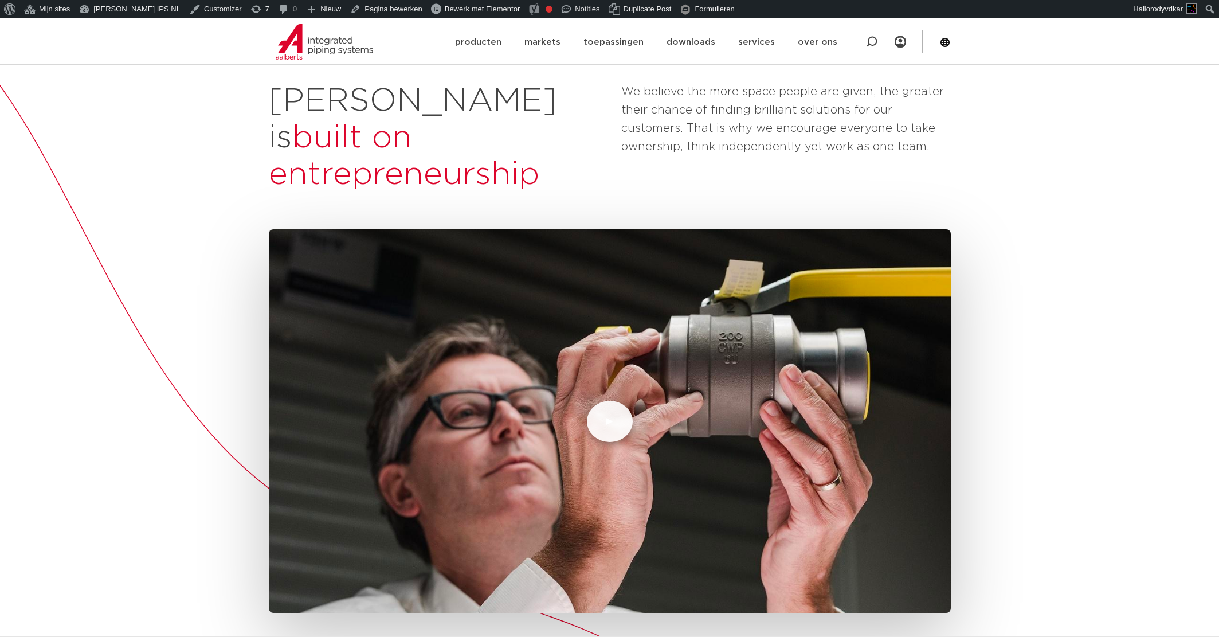
click at [178, 337] on div "Aalberts is built on entrepreneurship We believe the more space people are give…" at bounding box center [609, 638] width 1219 height 1258
click at [83, 406] on div "Aalberts is built on entrepreneurship We believe the more space people are give…" at bounding box center [609, 638] width 1219 height 1258
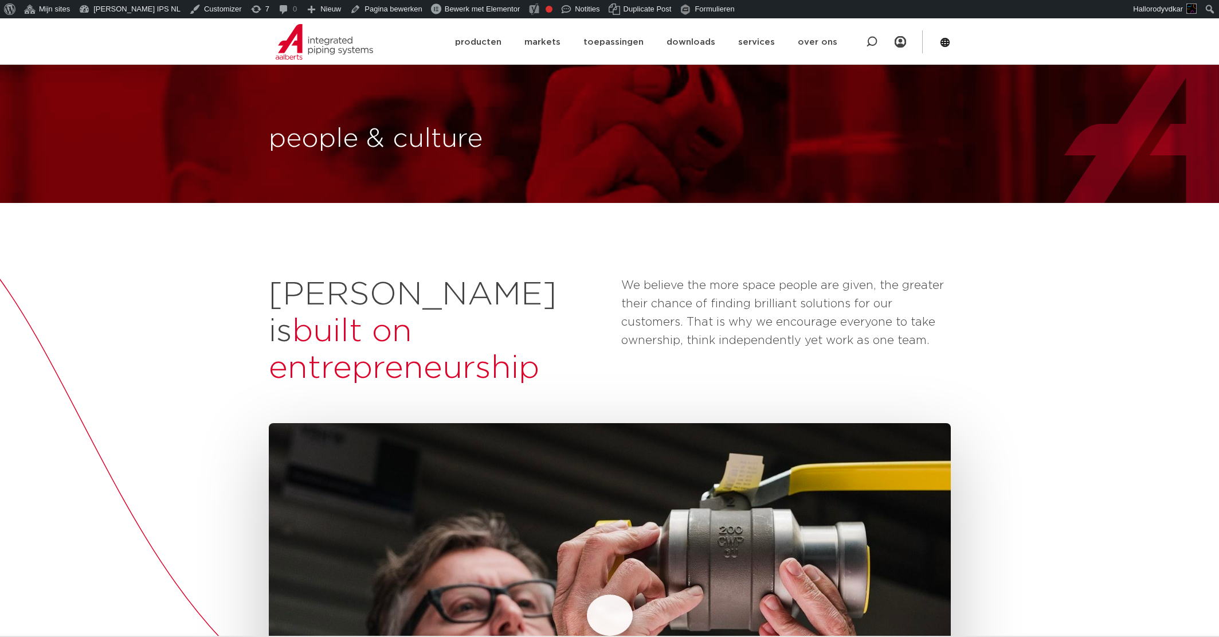
scroll to position [194, 0]
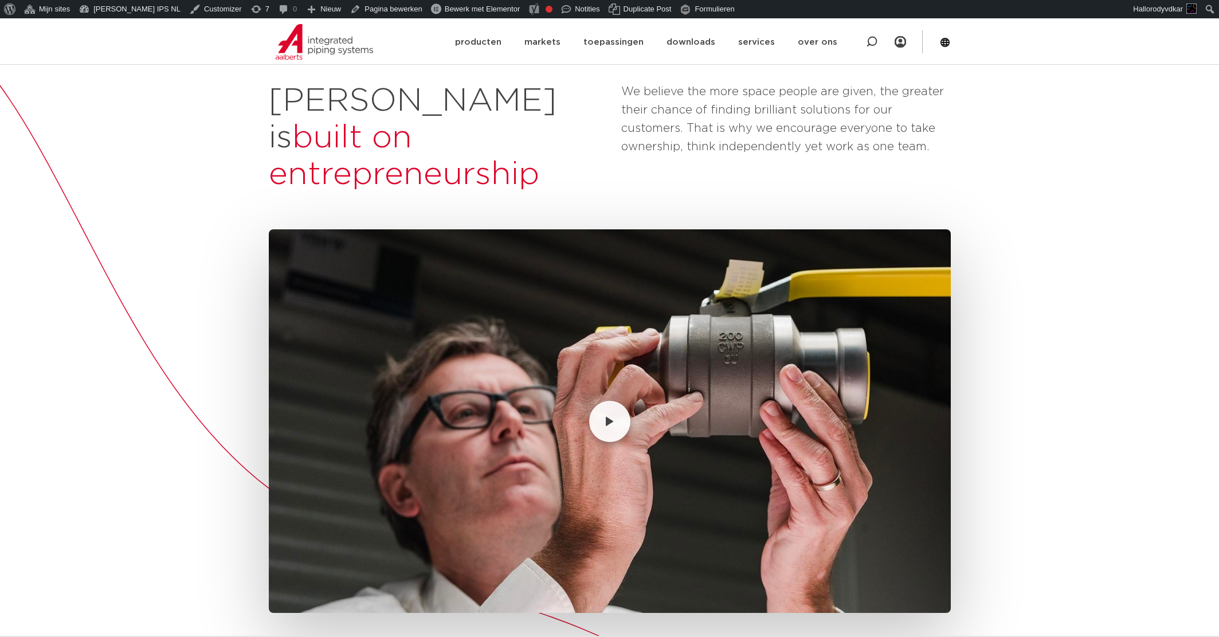
click at [623, 401] on button "Play video" at bounding box center [609, 421] width 41 height 41
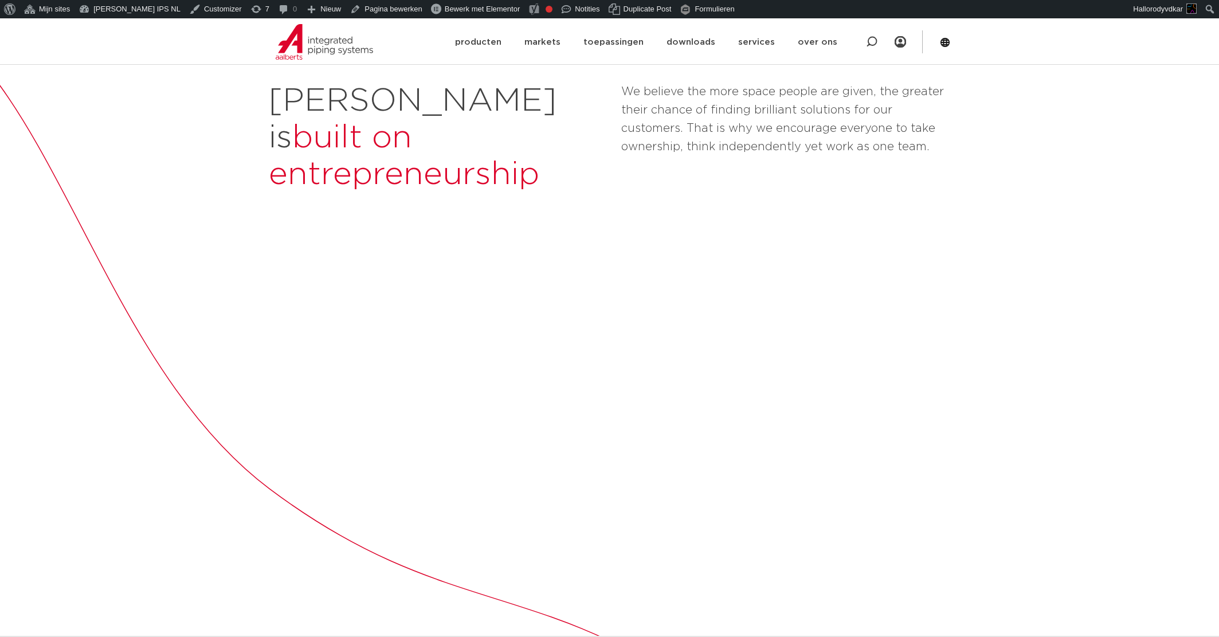
scroll to position [0, 0]
click at [162, 539] on div "Aalberts is built on entrepreneurship We believe the more space people are give…" at bounding box center [609, 638] width 1219 height 1258
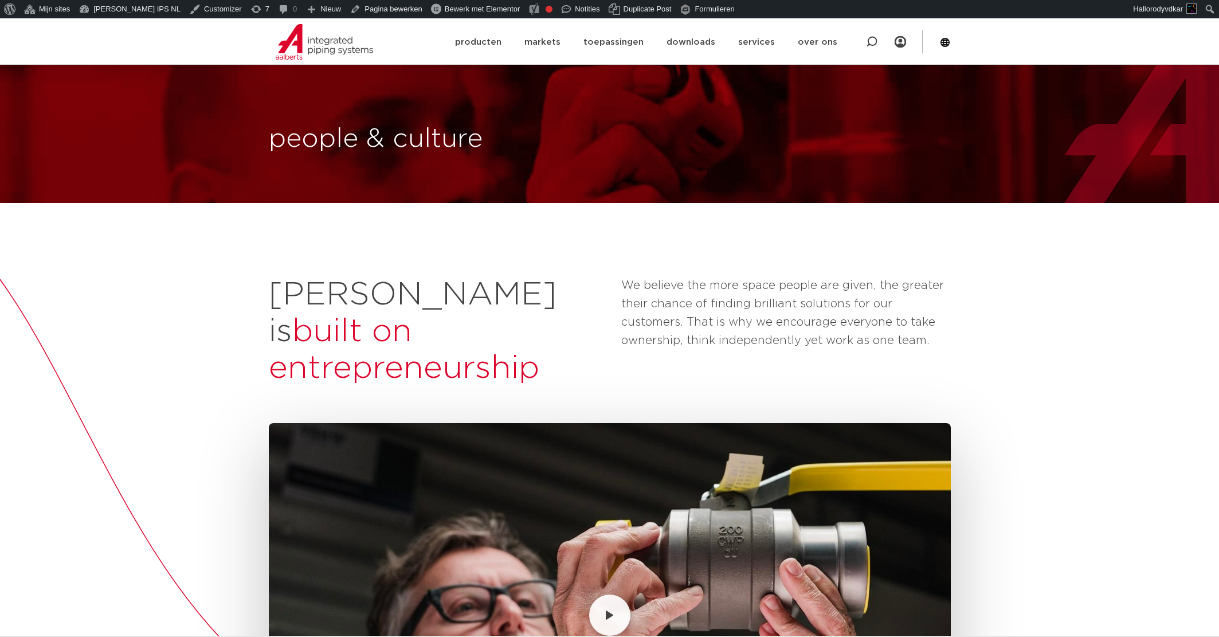
scroll to position [194, 0]
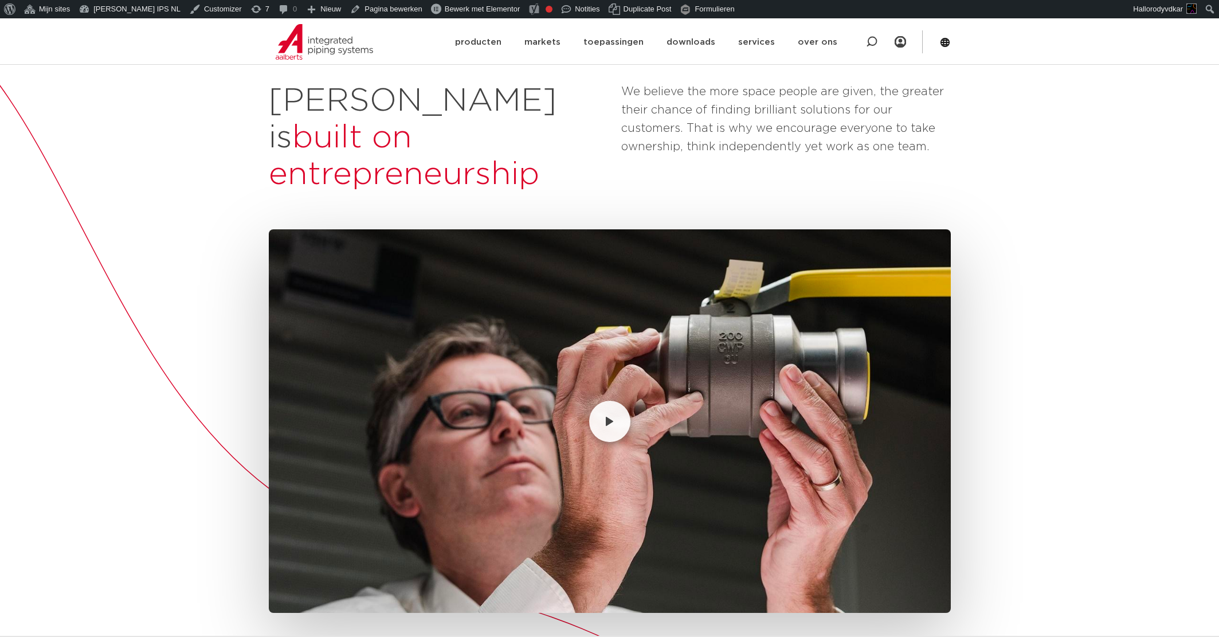
click at [603, 401] on button "Play video" at bounding box center [609, 421] width 41 height 41
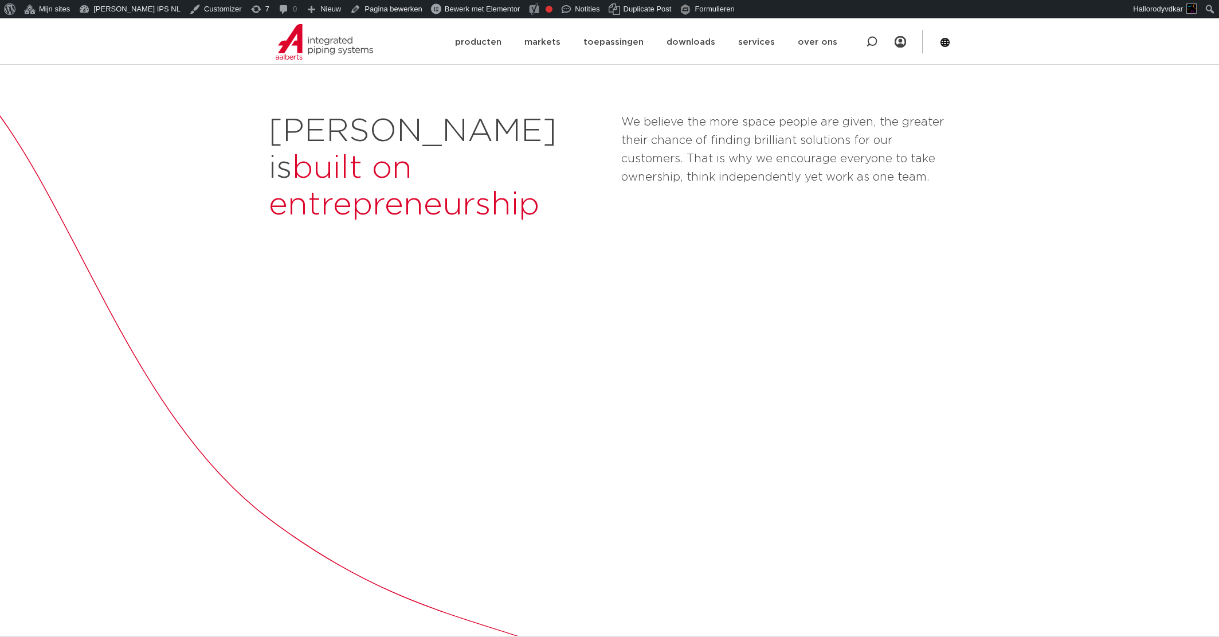
scroll to position [190, 0]
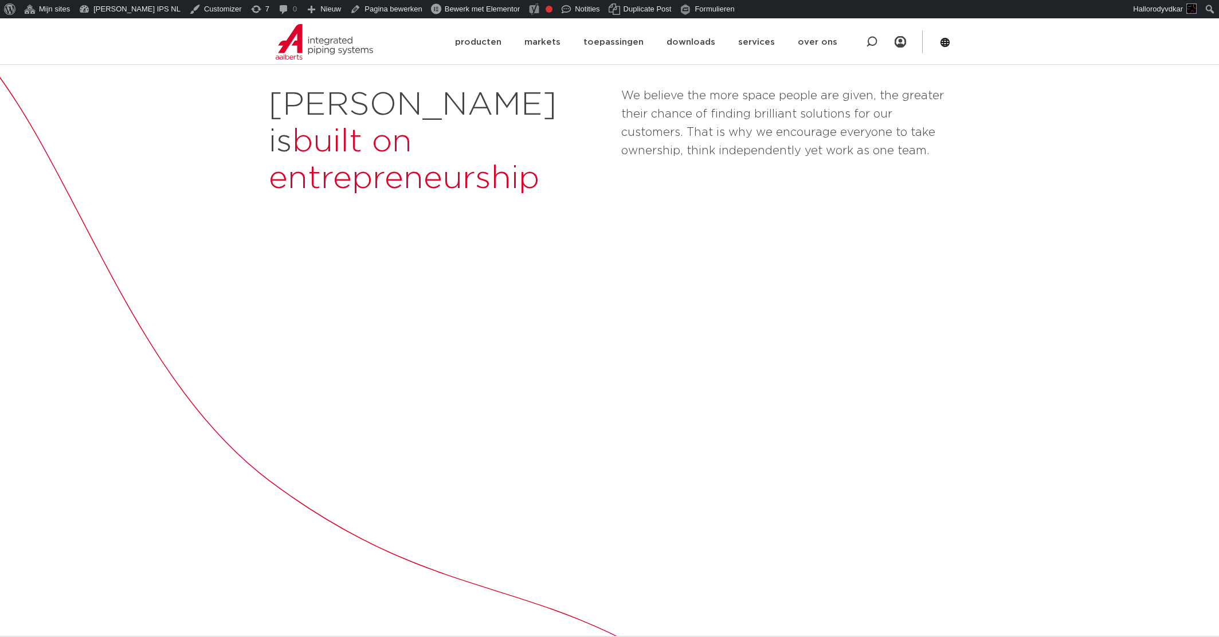
click at [127, 139] on div "[PERSON_NAME] is built on entrepreneurship We believe the more space people are…" at bounding box center [609, 630] width 1219 height 1234
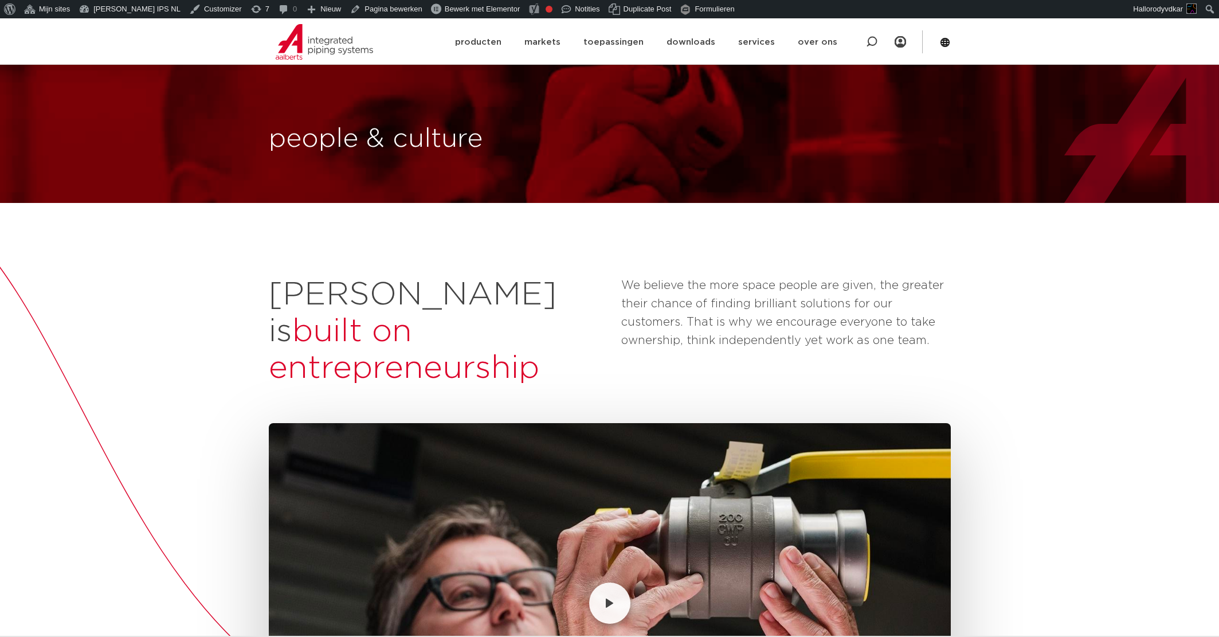
scroll to position [190, 0]
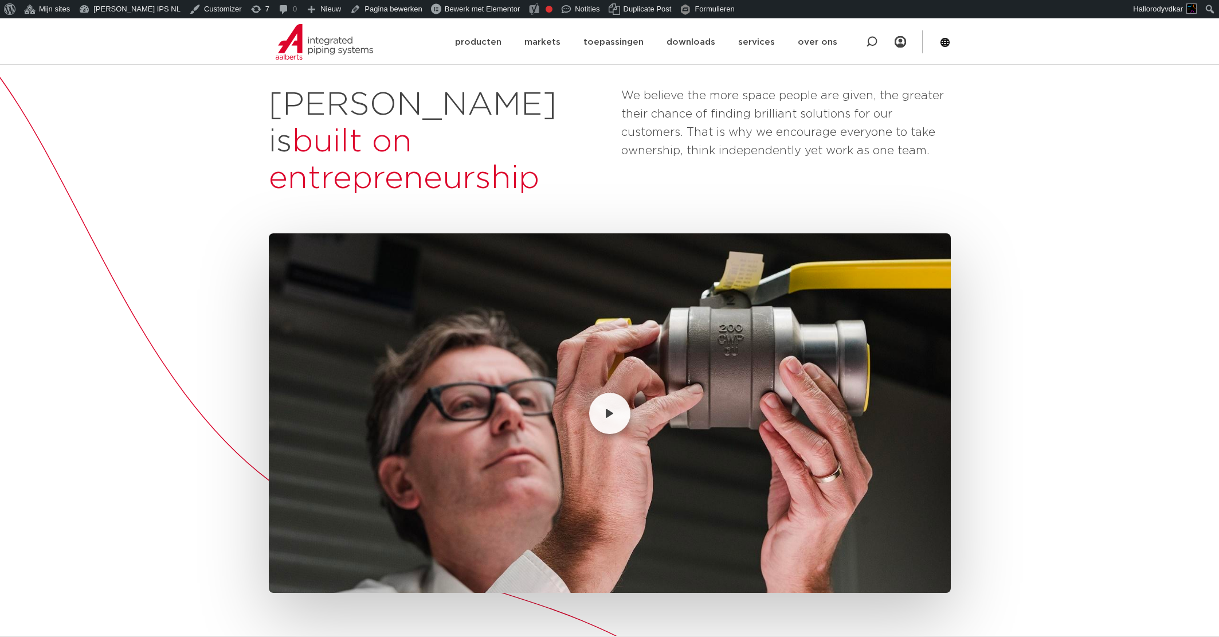
click at [589, 392] on button "Play video" at bounding box center [609, 412] width 41 height 41
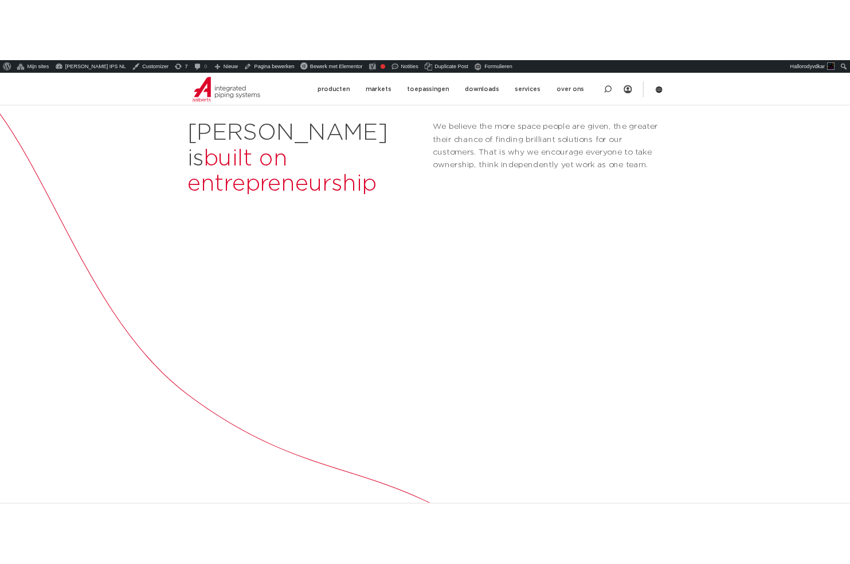
scroll to position [0, 0]
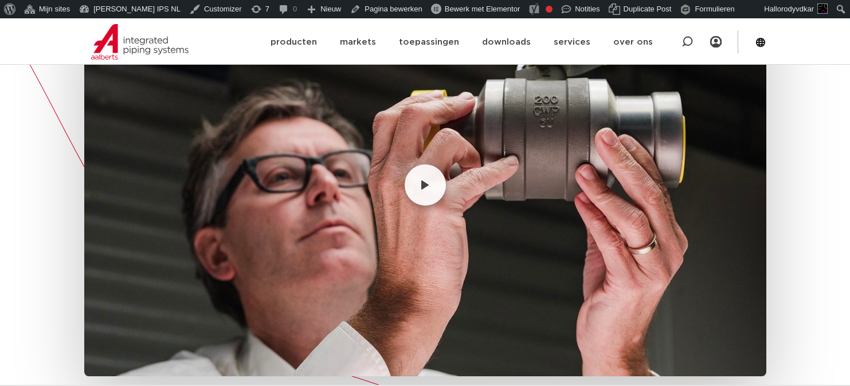
scroll to position [430, 0]
click at [549, 190] on img at bounding box center [425, 184] width 682 height 383
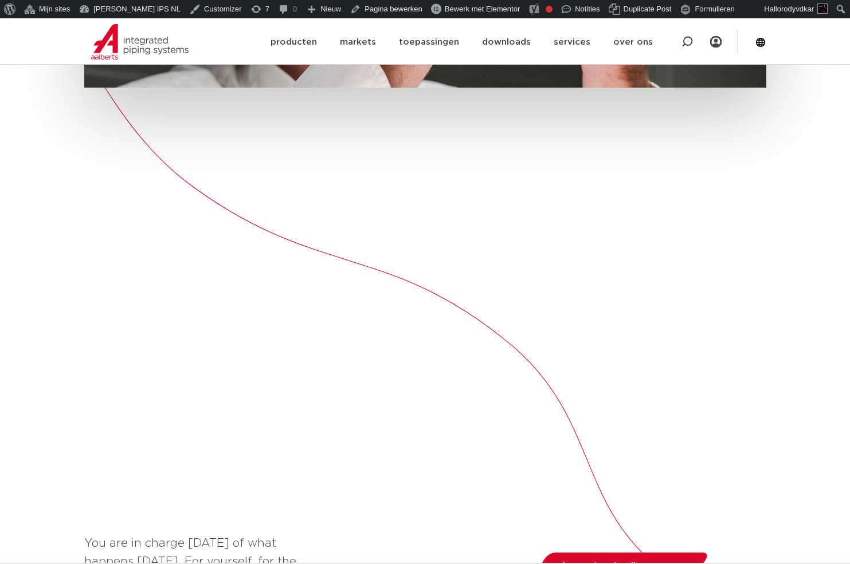
click at [421, 280] on video at bounding box center [425, 246] width 682 height 341
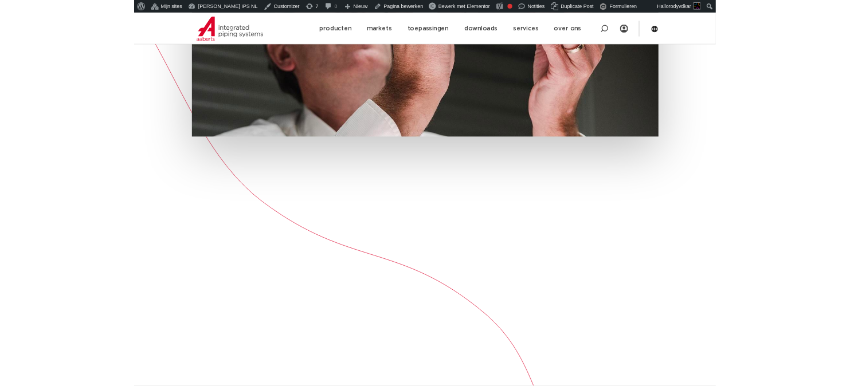
scroll to position [594, 0]
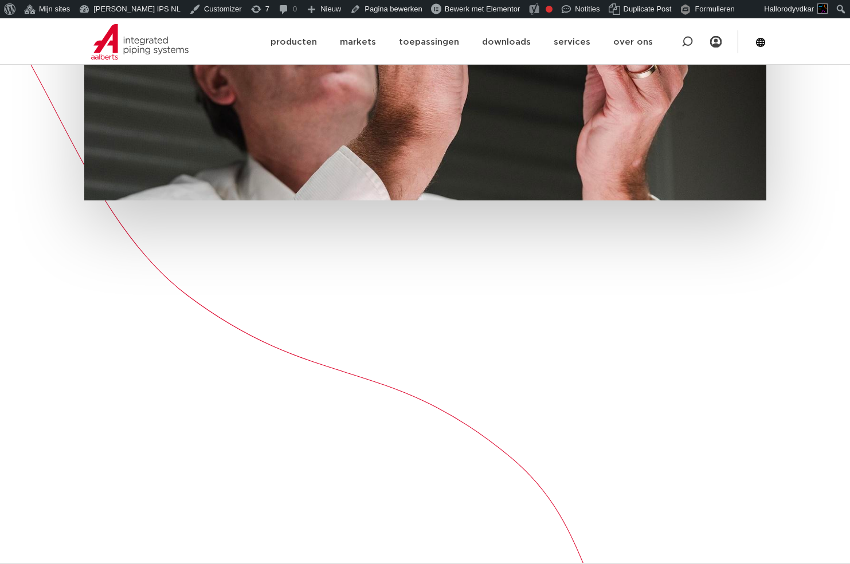
click at [421, 280] on video at bounding box center [425, 359] width 682 height 341
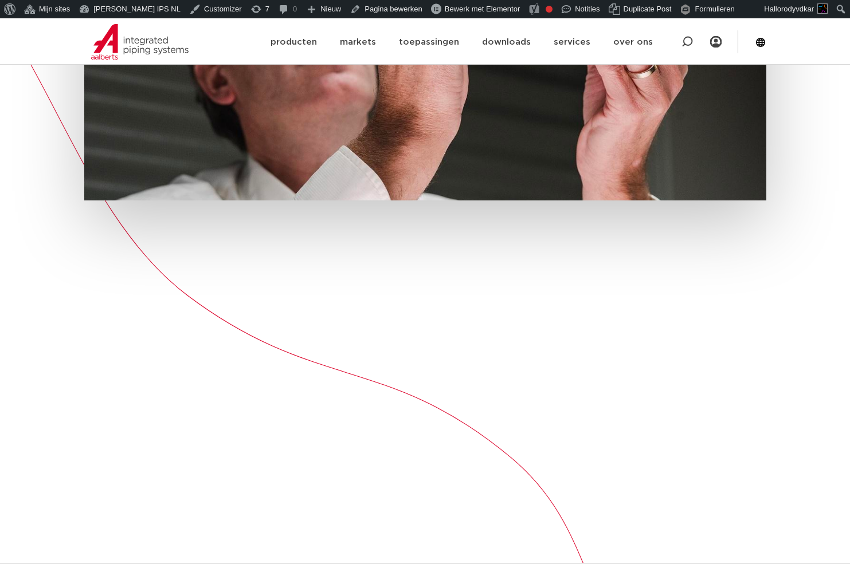
click at [421, 280] on video at bounding box center [425, 359] width 682 height 341
drag, startPoint x: 421, startPoint y: 280, endPoint x: 452, endPoint y: 318, distance: 48.9
click at [450, 313] on video at bounding box center [425, 359] width 682 height 341
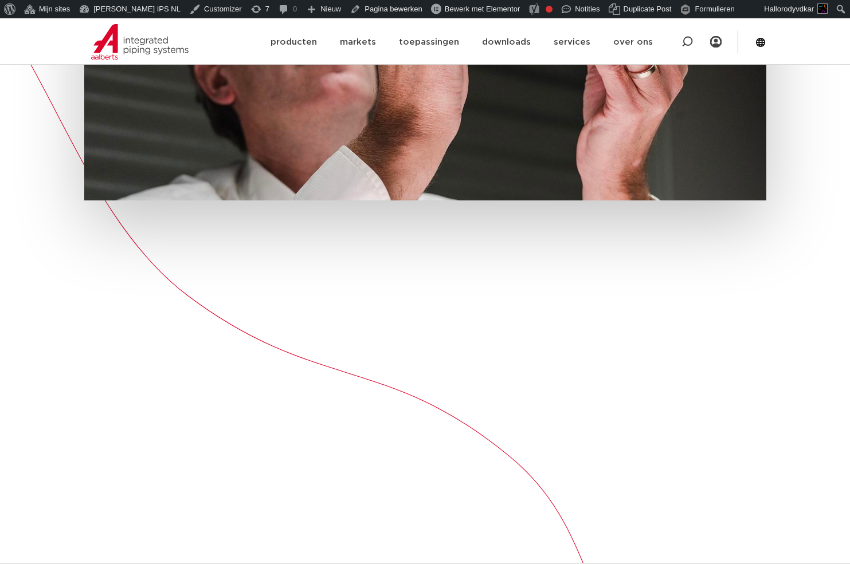
click at [452, 318] on video at bounding box center [425, 359] width 682 height 341
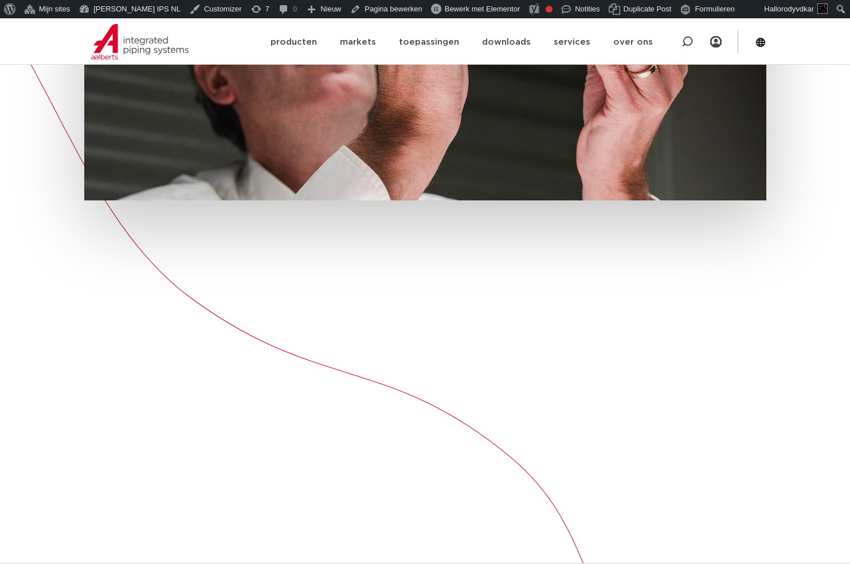
click at [452, 318] on video at bounding box center [425, 359] width 682 height 341
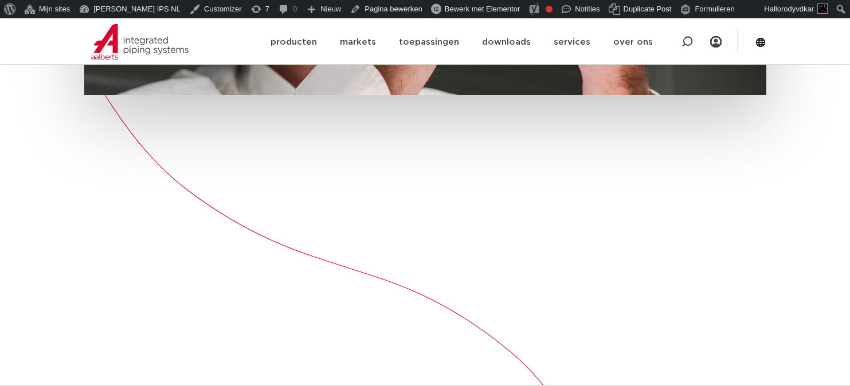
scroll to position [723, 0]
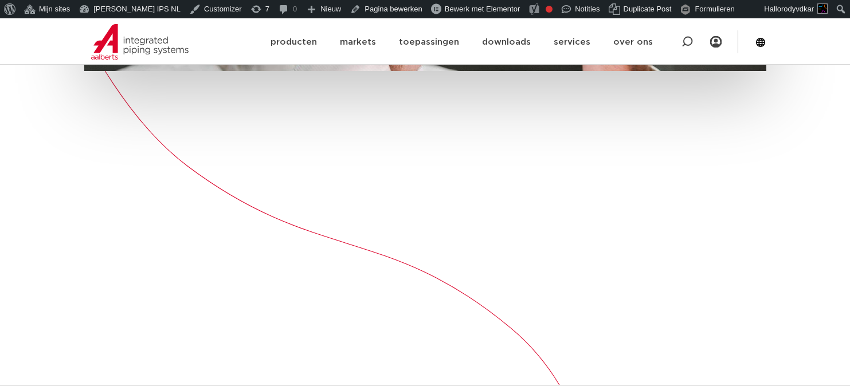
click at [319, 232] on video at bounding box center [425, 229] width 682 height 341
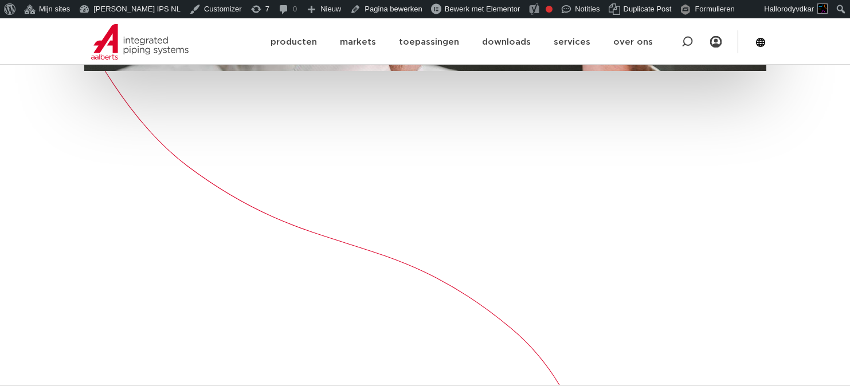
click at [319, 232] on video at bounding box center [425, 229] width 682 height 341
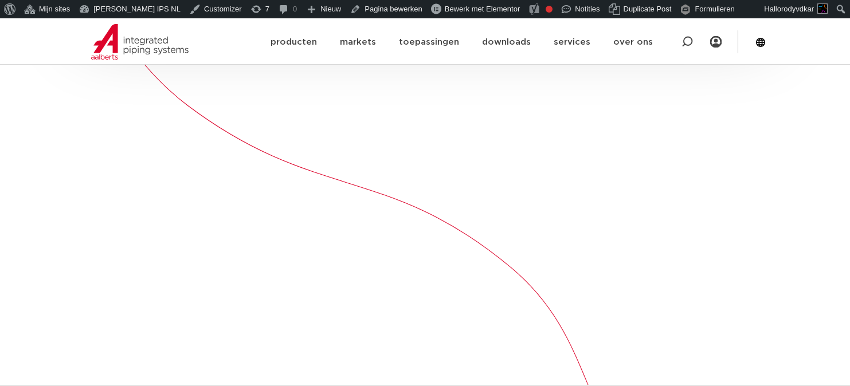
scroll to position [783, 0]
click at [362, 359] on div "You are in charge today of what happens tomorrow. For yourself, for the company…" at bounding box center [425, 284] width 682 height 1288
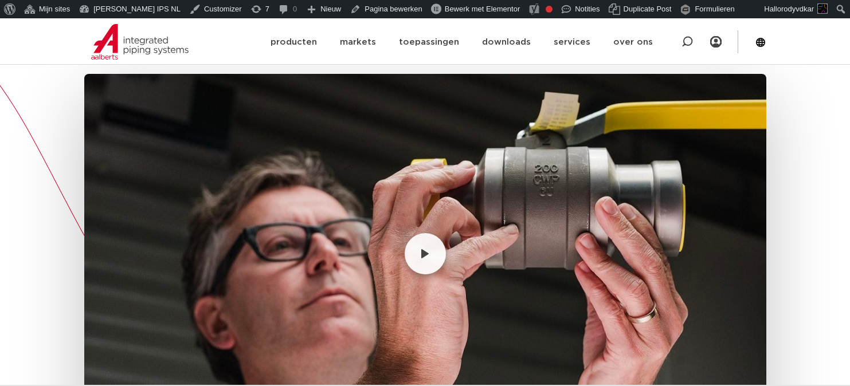
scroll to position [348, 0]
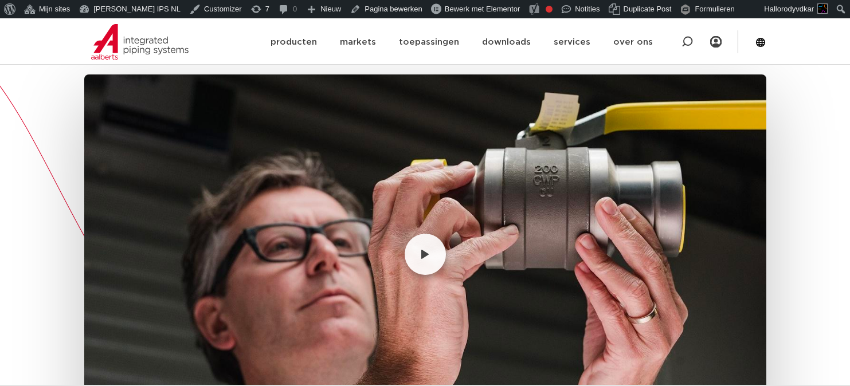
click at [427, 250] on img "Play video" at bounding box center [424, 254] width 7 height 9
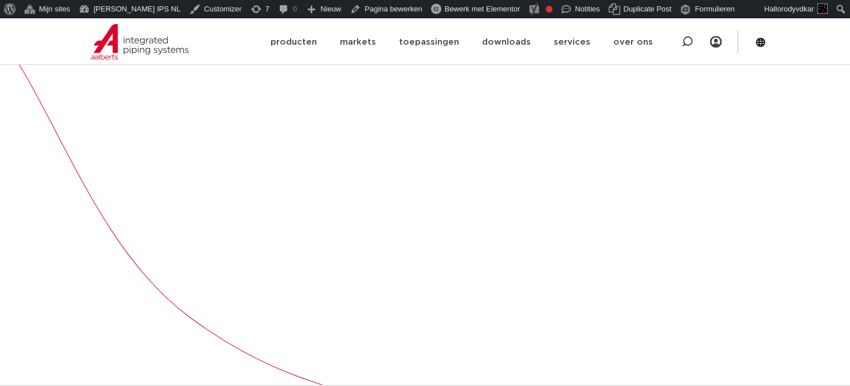
scroll to position [411, 0]
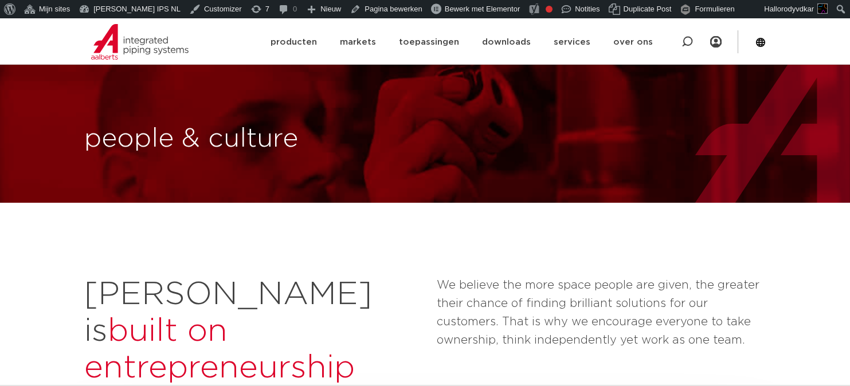
scroll to position [411, 0]
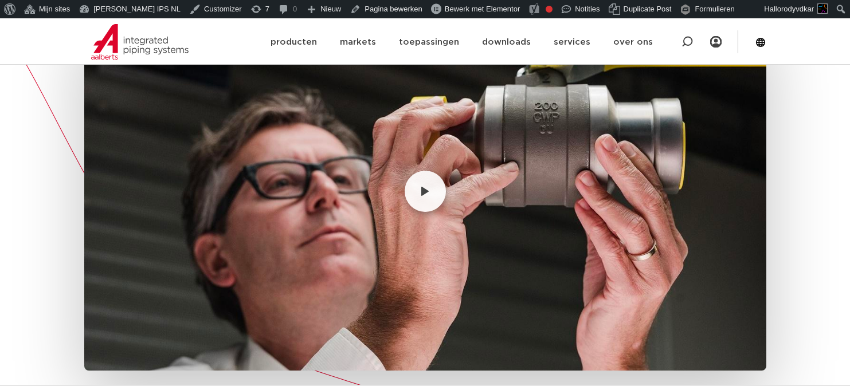
click at [421, 172] on button "Play video" at bounding box center [425, 191] width 41 height 41
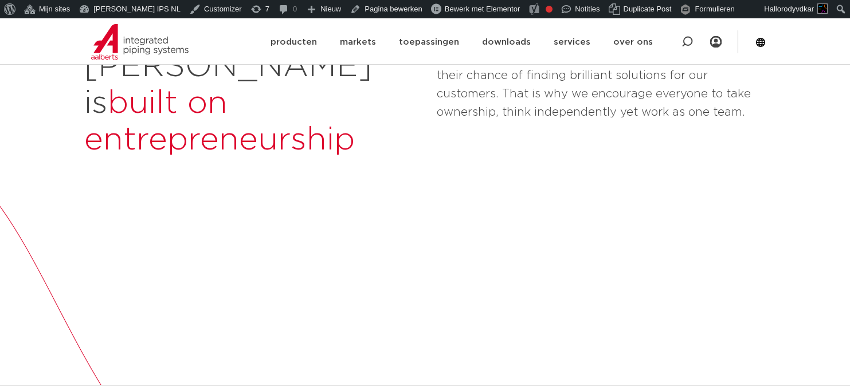
scroll to position [219, 0]
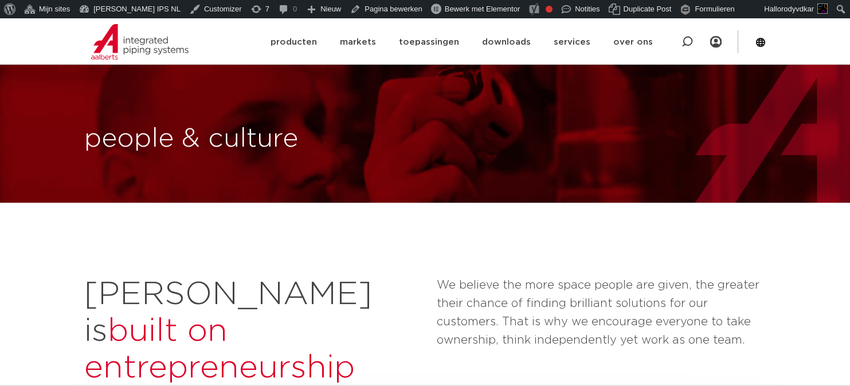
scroll to position [301, 0]
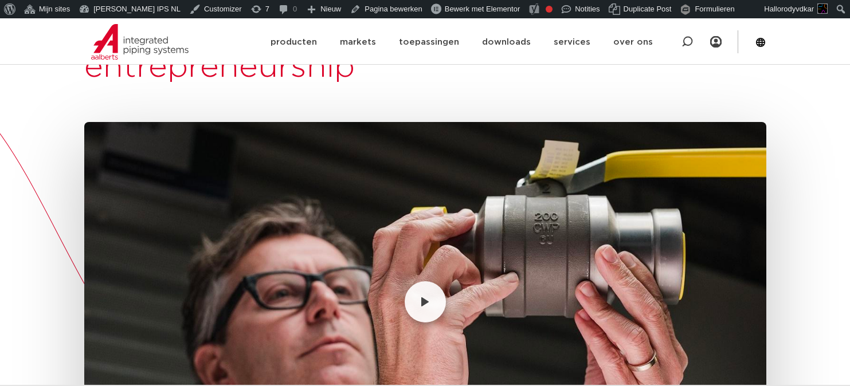
click at [430, 218] on img at bounding box center [425, 301] width 682 height 383
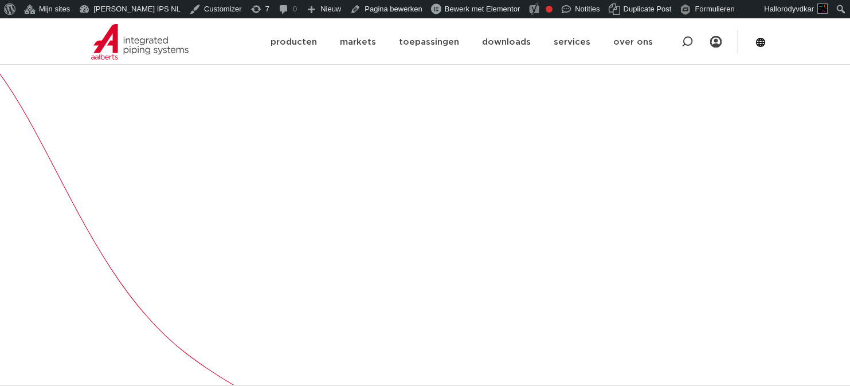
scroll to position [384, 0]
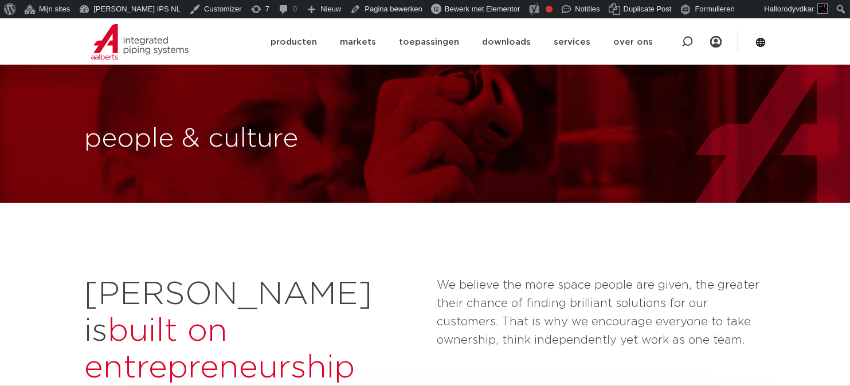
scroll to position [384, 0]
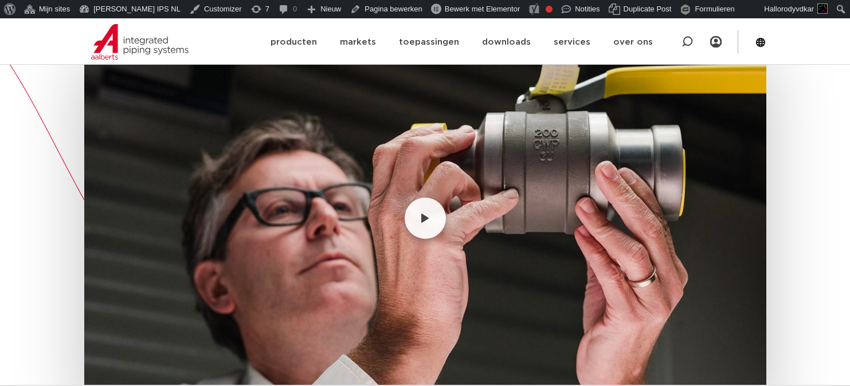
click at [403, 318] on img at bounding box center [425, 217] width 682 height 383
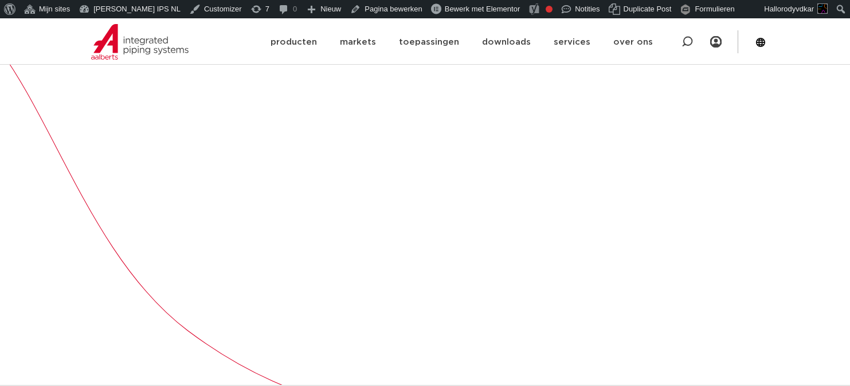
scroll to position [0, 0]
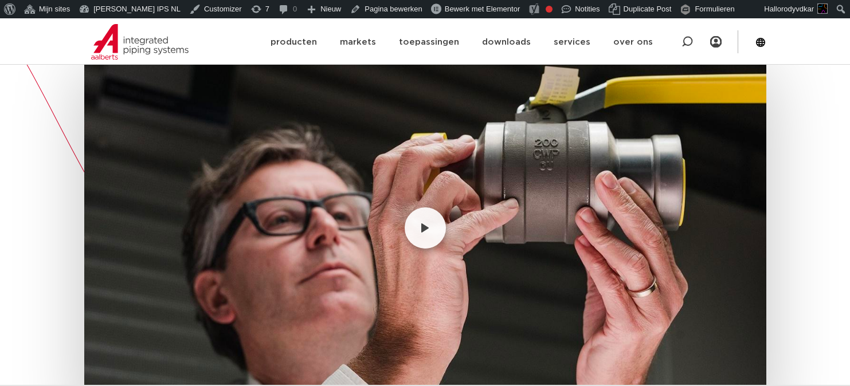
scroll to position [384, 0]
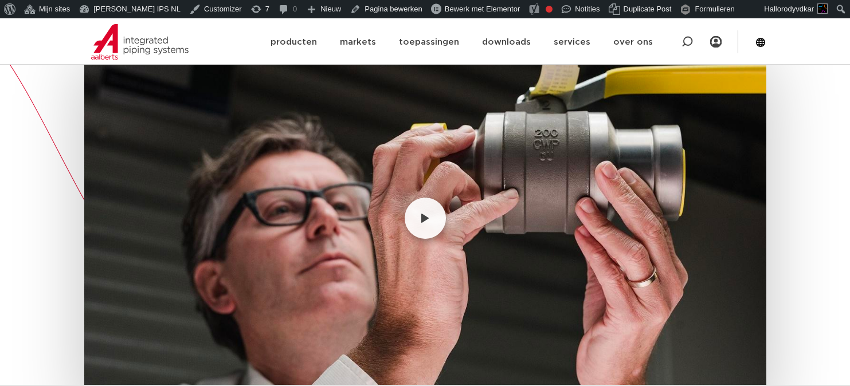
click at [423, 198] on button "Play video" at bounding box center [425, 218] width 41 height 41
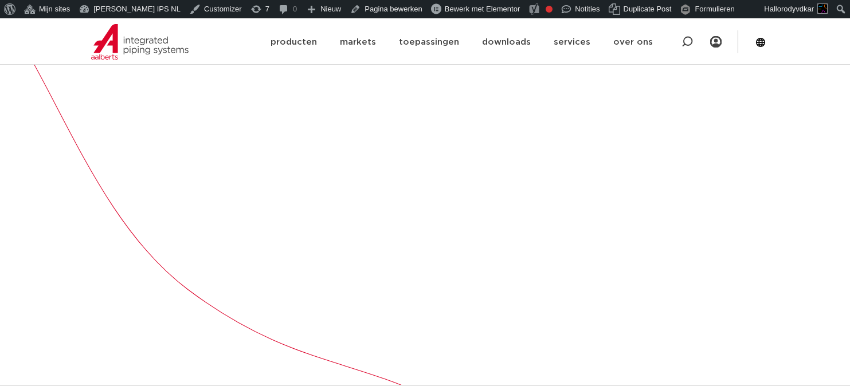
scroll to position [429, 0]
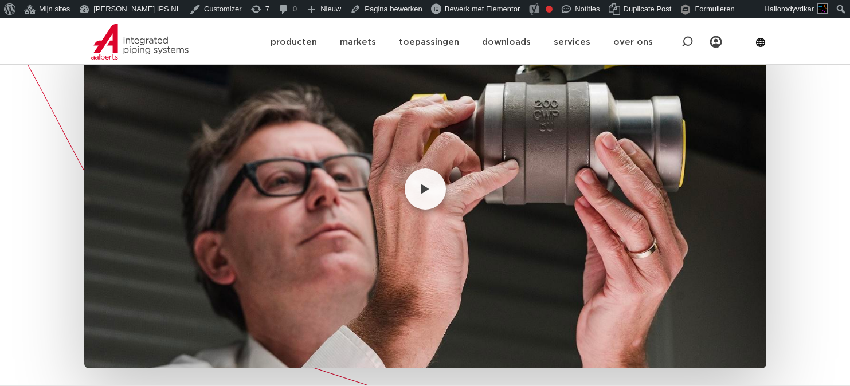
scroll to position [406, 0]
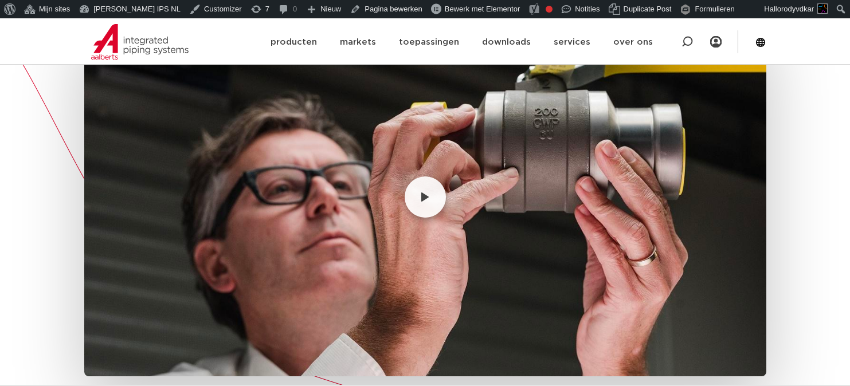
click at [433, 192] on img at bounding box center [425, 196] width 682 height 383
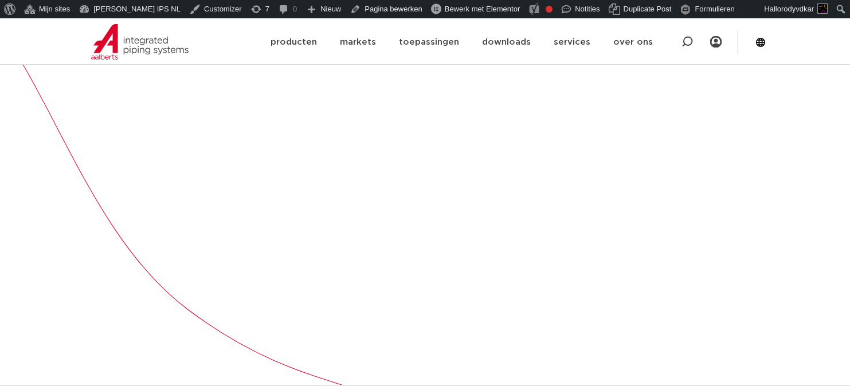
scroll to position [0, 0]
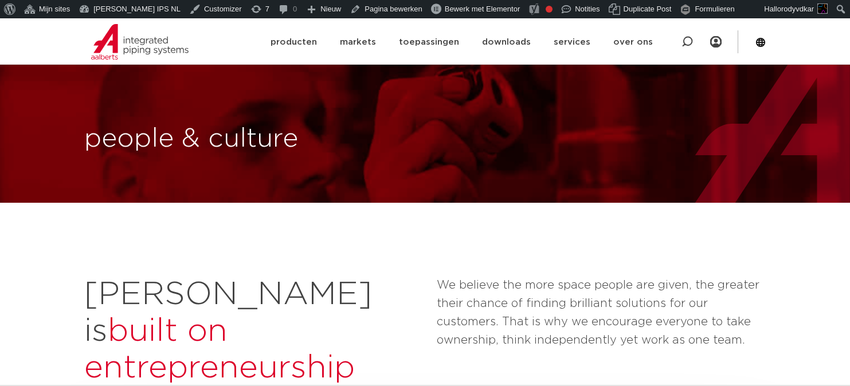
scroll to position [406, 0]
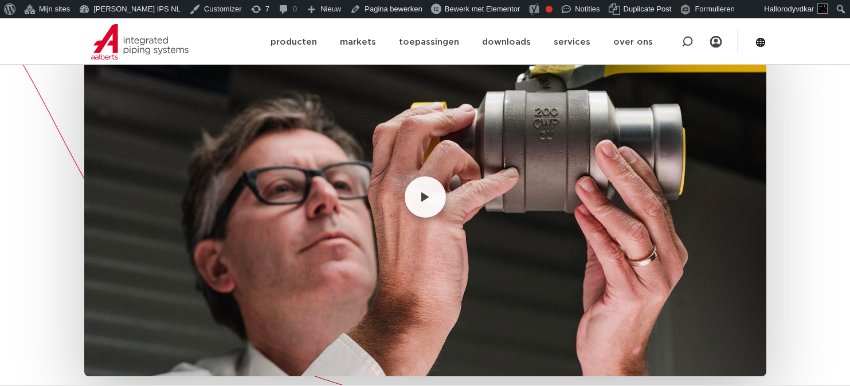
click at [165, 252] on img at bounding box center [425, 196] width 682 height 383
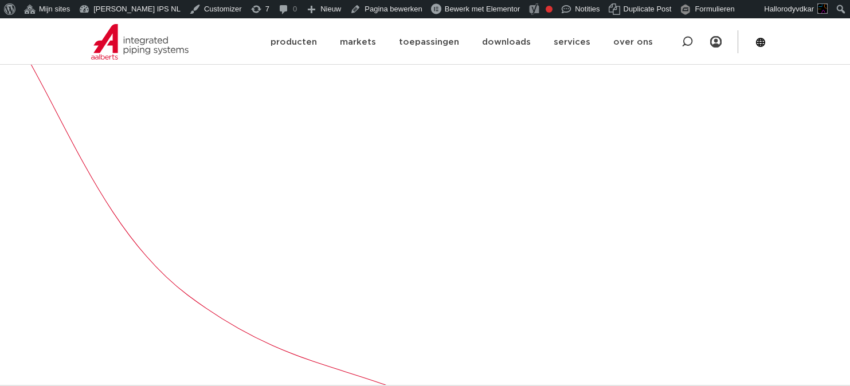
scroll to position [422, 0]
